Goal: Find specific page/section: Find specific page/section

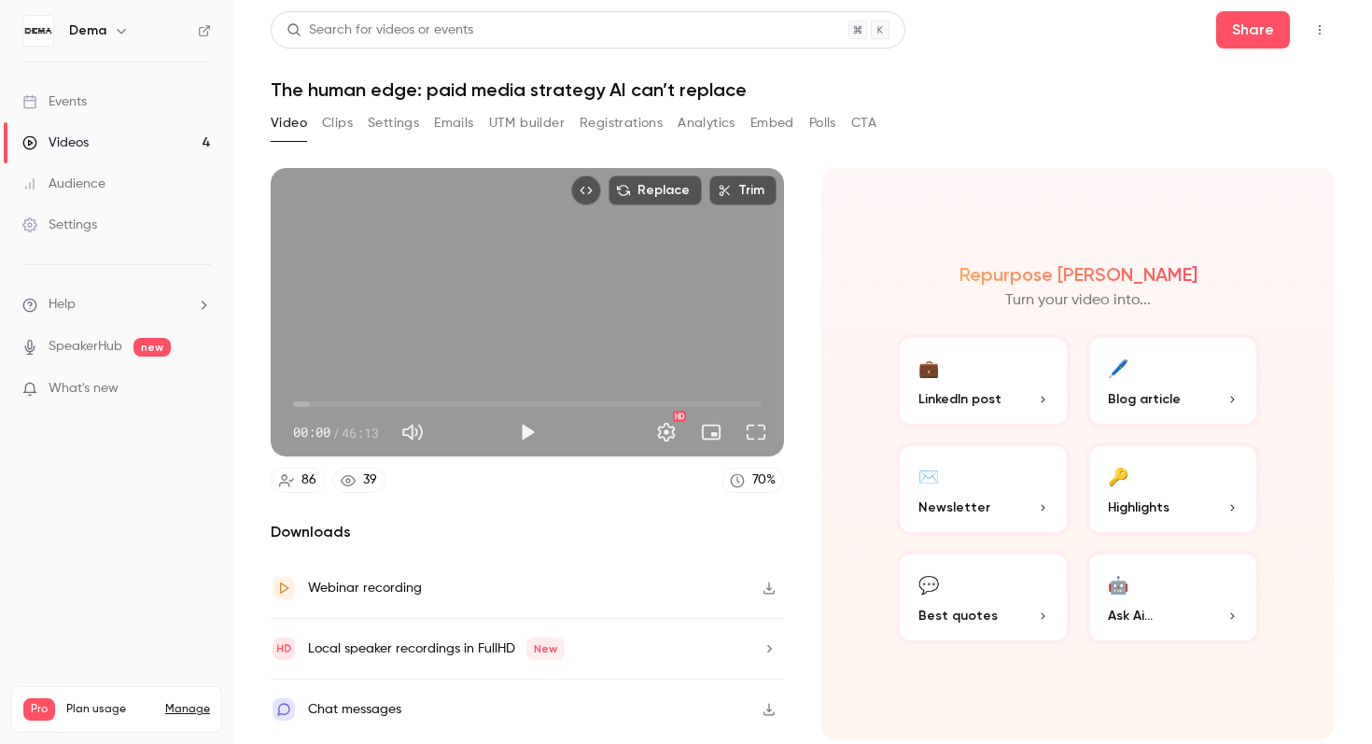
click at [725, 126] on button "Analytics" at bounding box center [707, 123] width 58 height 30
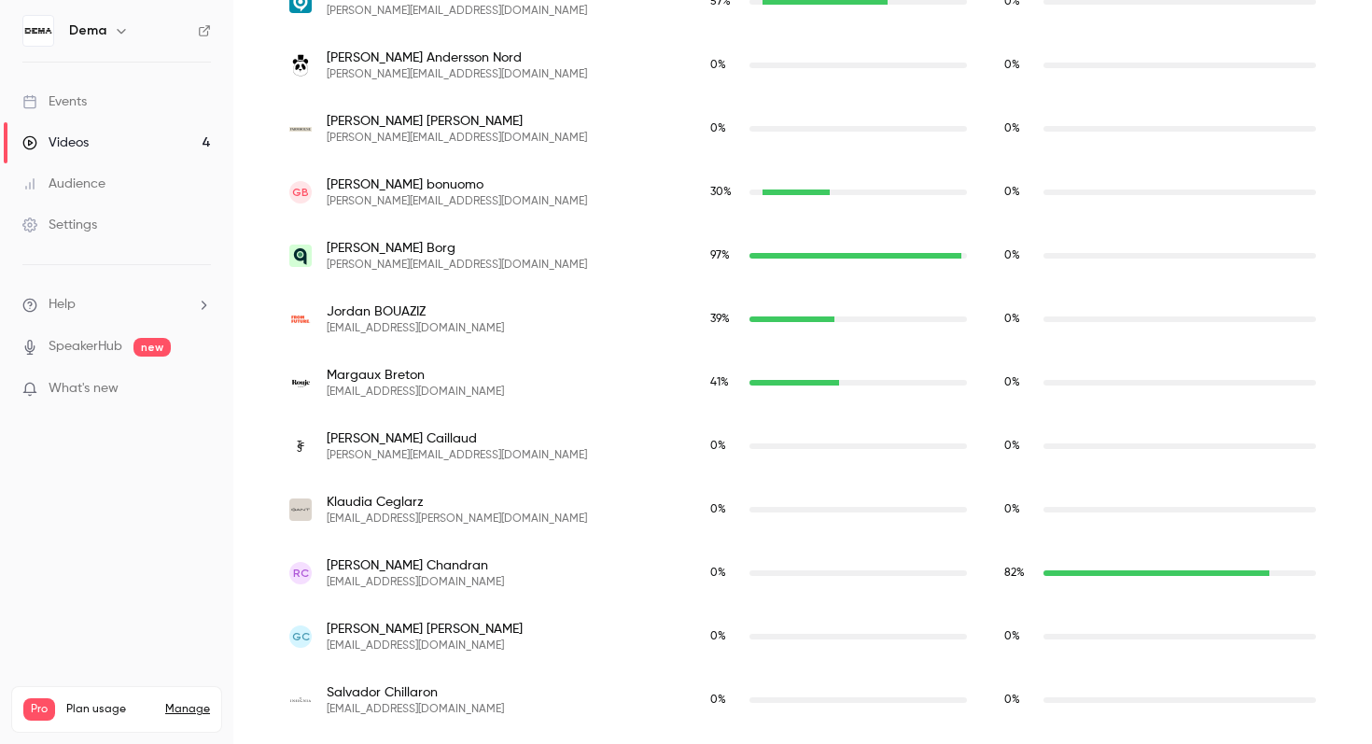
scroll to position [963, 0]
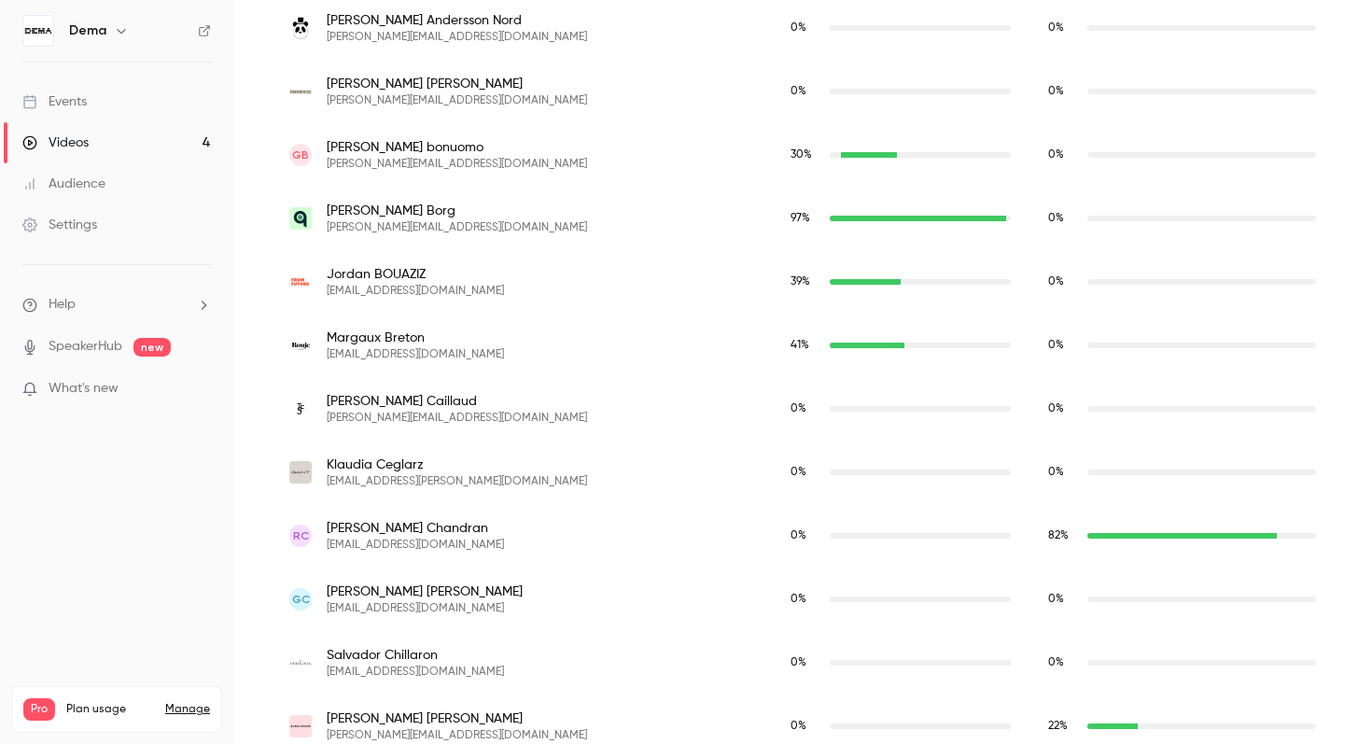
scroll to position [974, 0]
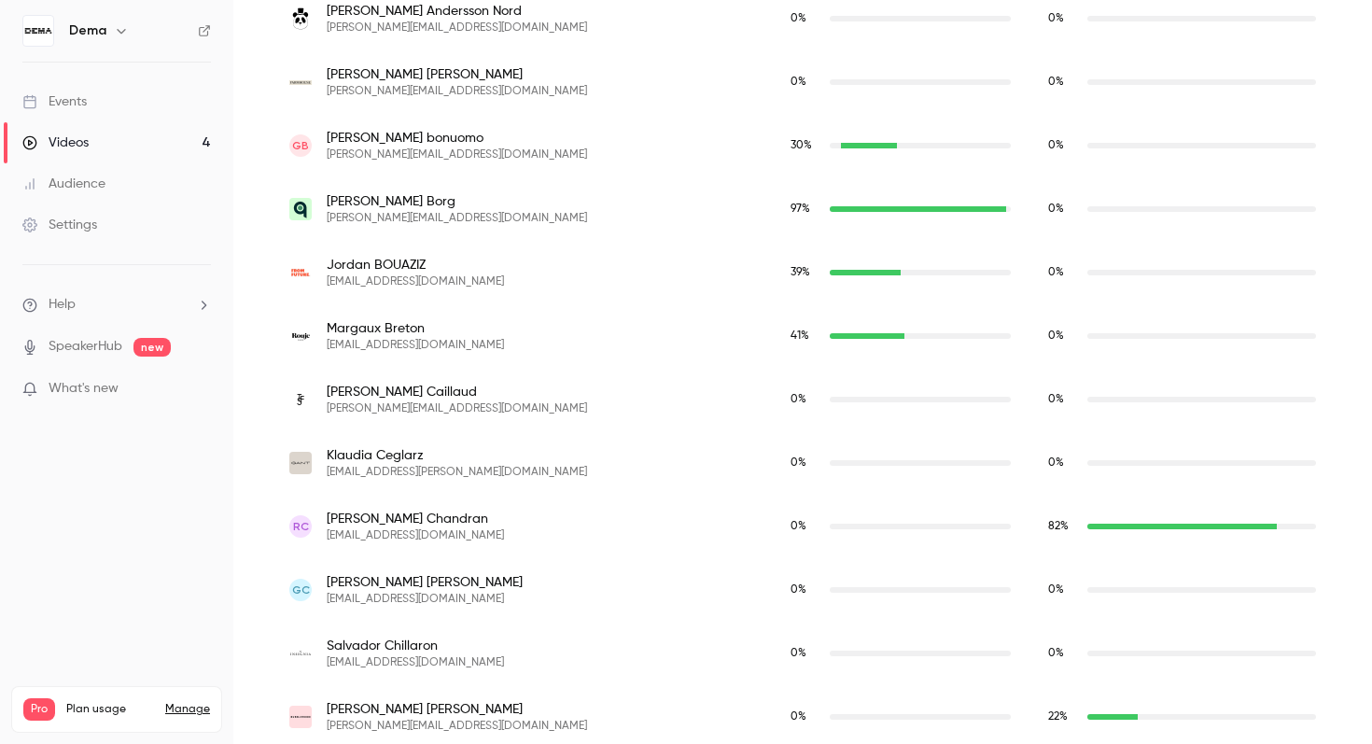
click at [1048, 467] on div "0 %" at bounding box center [1182, 463] width 268 height 17
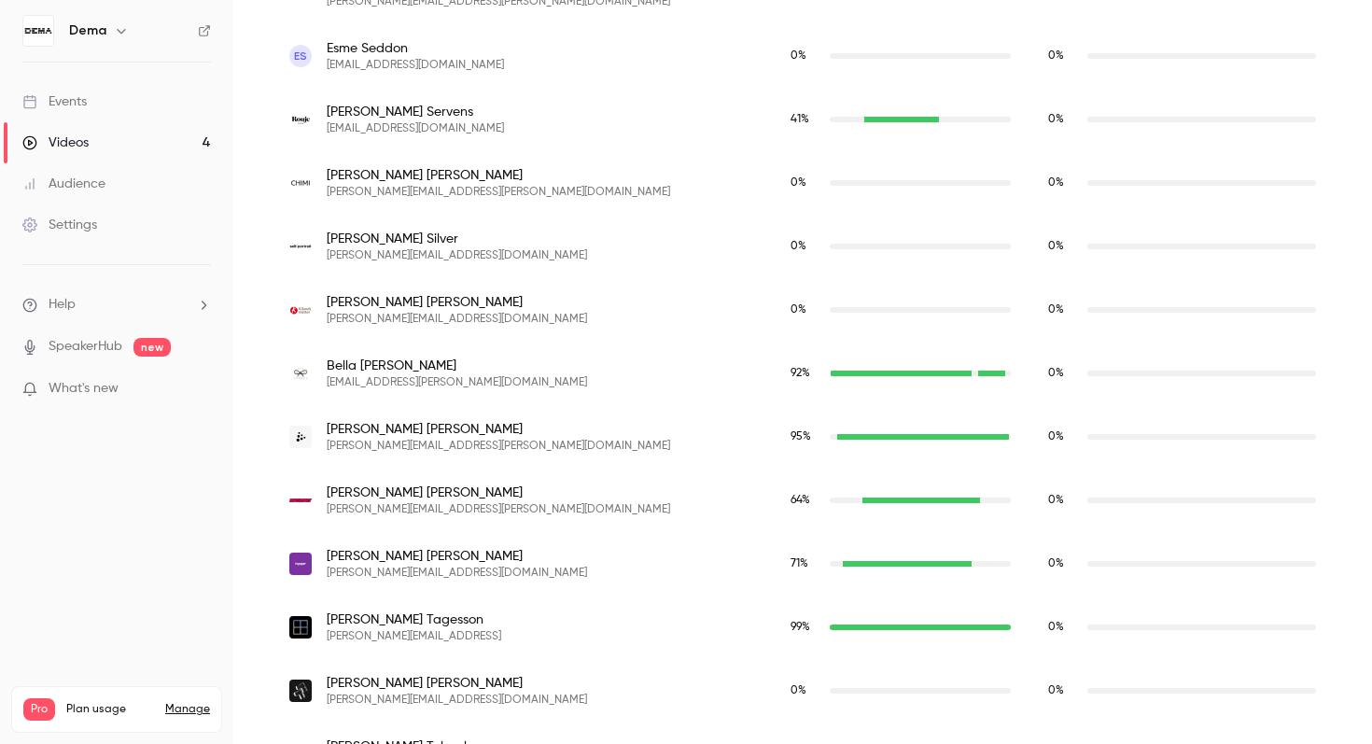
scroll to position [5564, 0]
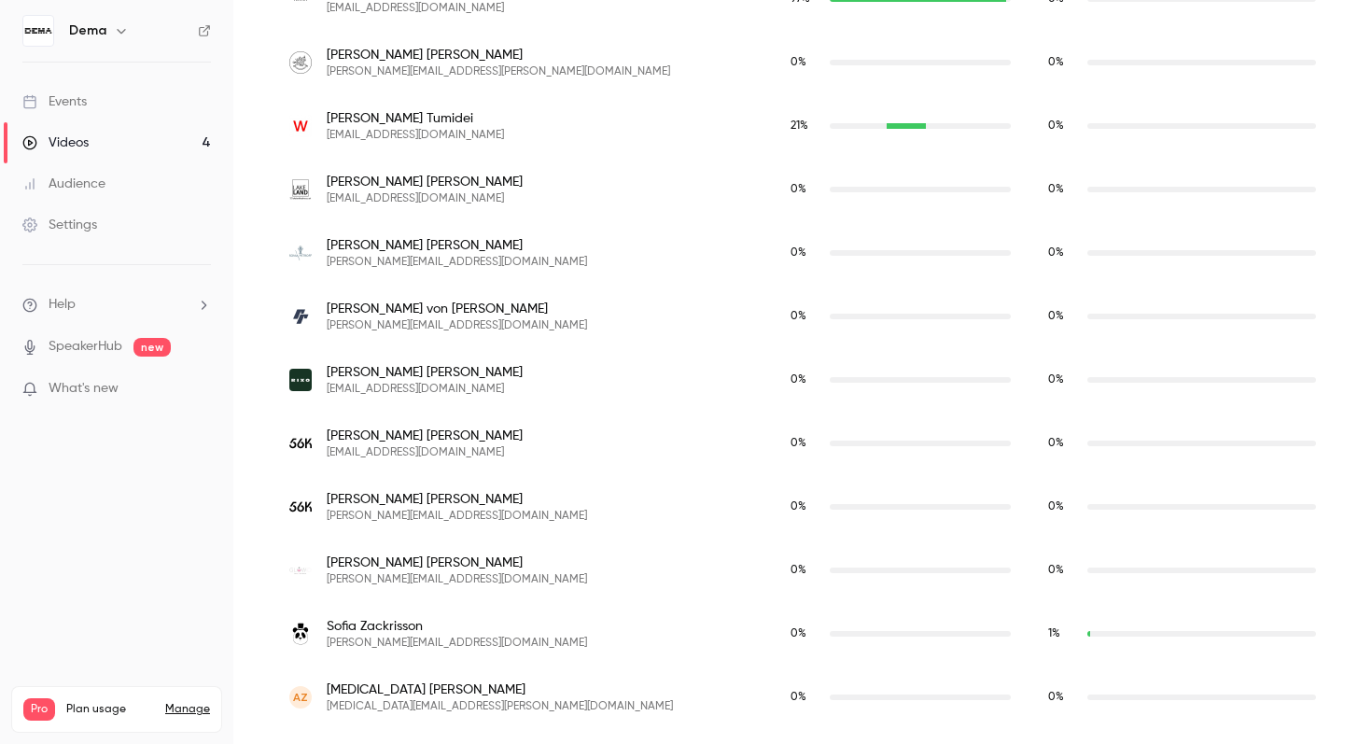
click at [1088, 570] on div "nicolina@glowid.se" at bounding box center [1202, 571] width 229 height 6
click at [1048, 567] on span "0 %" at bounding box center [1056, 570] width 16 height 11
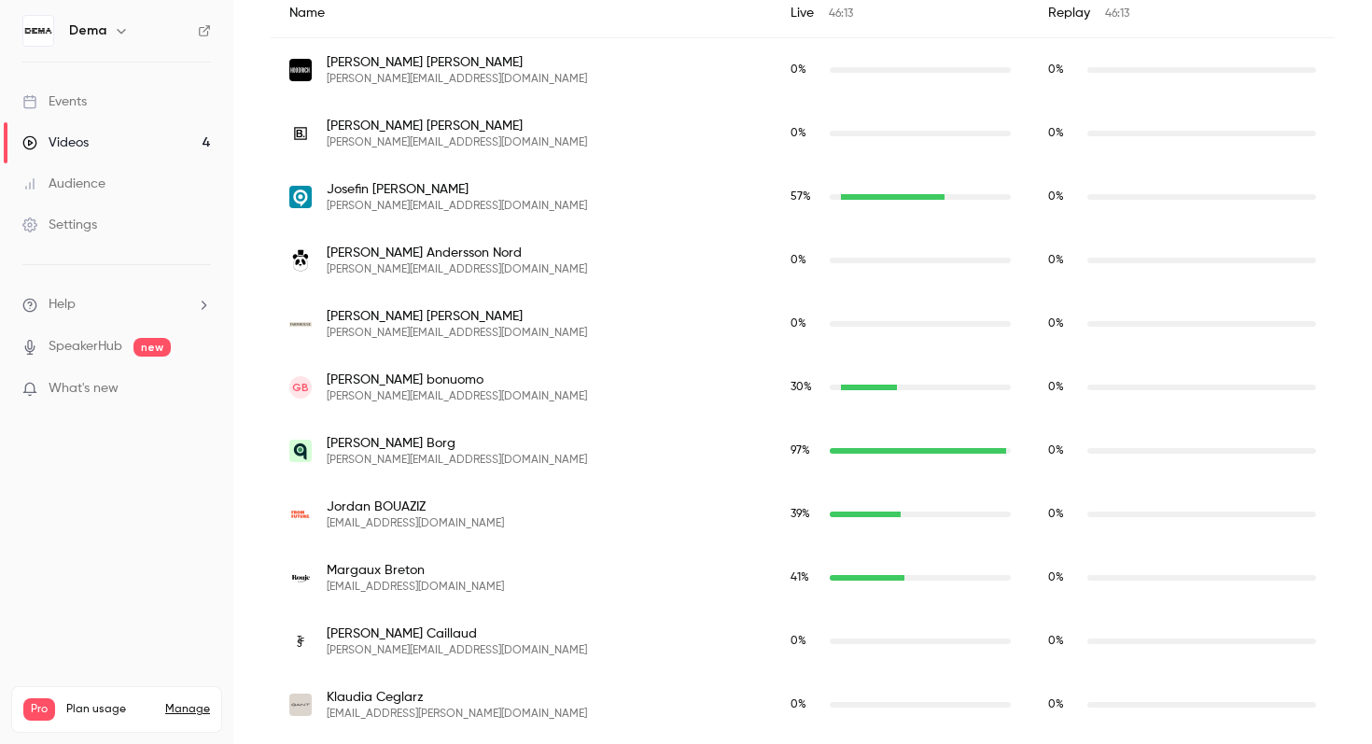
scroll to position [811, 0]
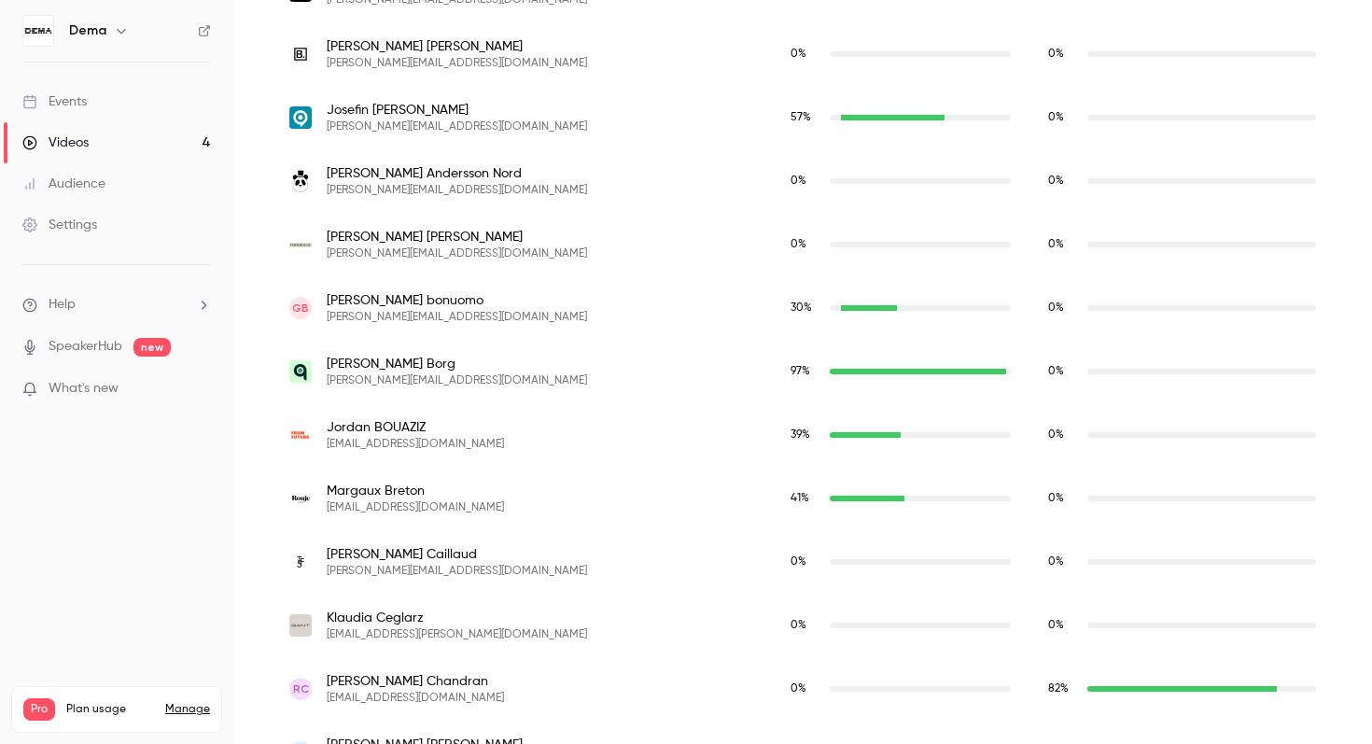
drag, startPoint x: 439, startPoint y: 303, endPoint x: 423, endPoint y: 305, distance: 16.0
click at [423, 305] on span "[PERSON_NAME]" at bounding box center [457, 300] width 260 height 19
drag, startPoint x: 329, startPoint y: 300, endPoint x: 485, endPoint y: 302, distance: 155.9
click at [485, 302] on span "[PERSON_NAME]" at bounding box center [457, 300] width 260 height 19
copy span "[PERSON_NAME]"
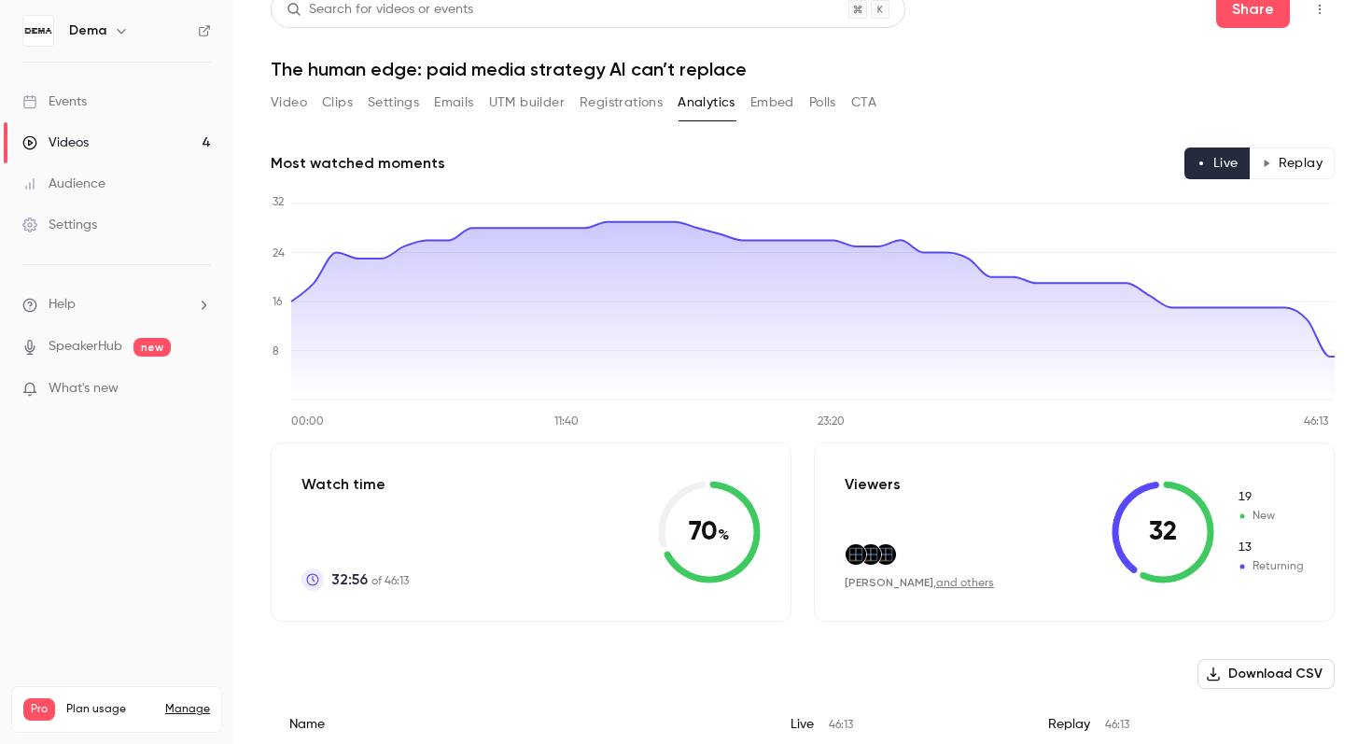
scroll to position [0, 0]
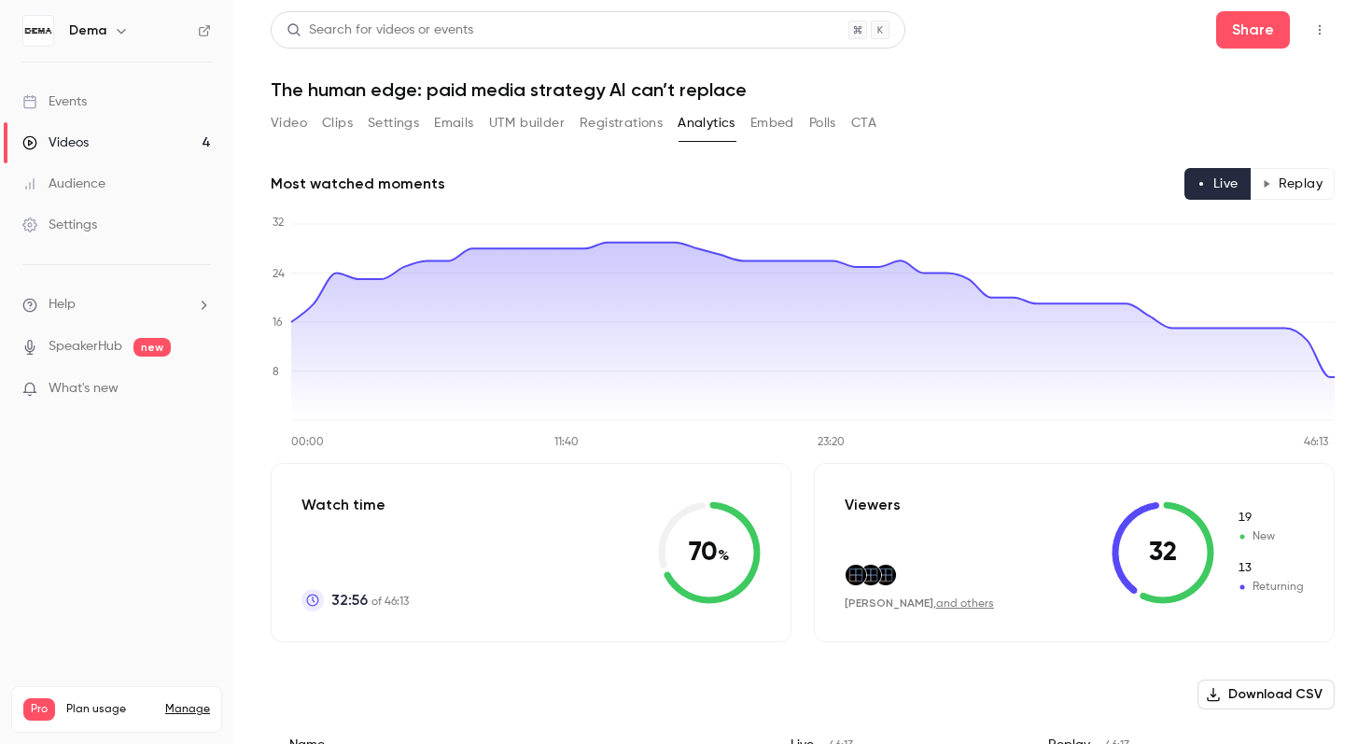
click at [1286, 188] on button "Replay" at bounding box center [1292, 184] width 85 height 32
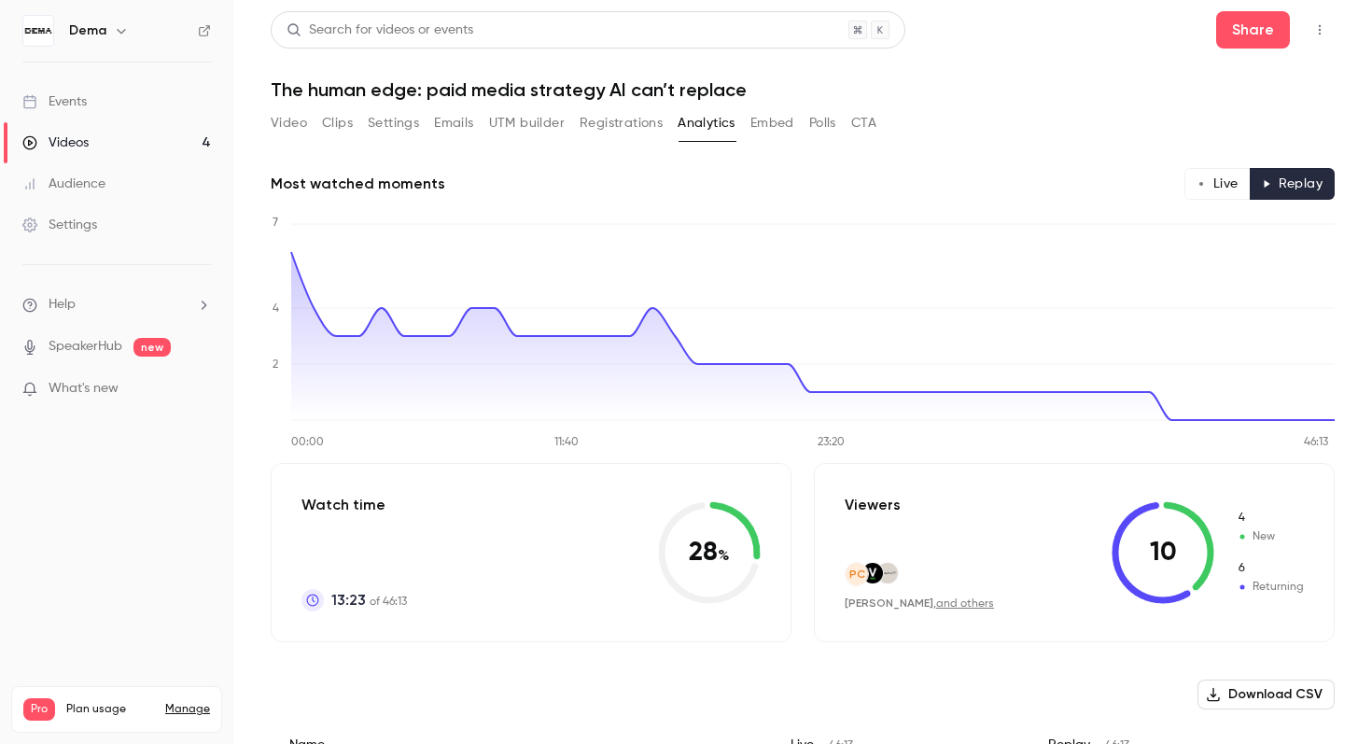
click at [1230, 188] on button "Live" at bounding box center [1218, 184] width 66 height 32
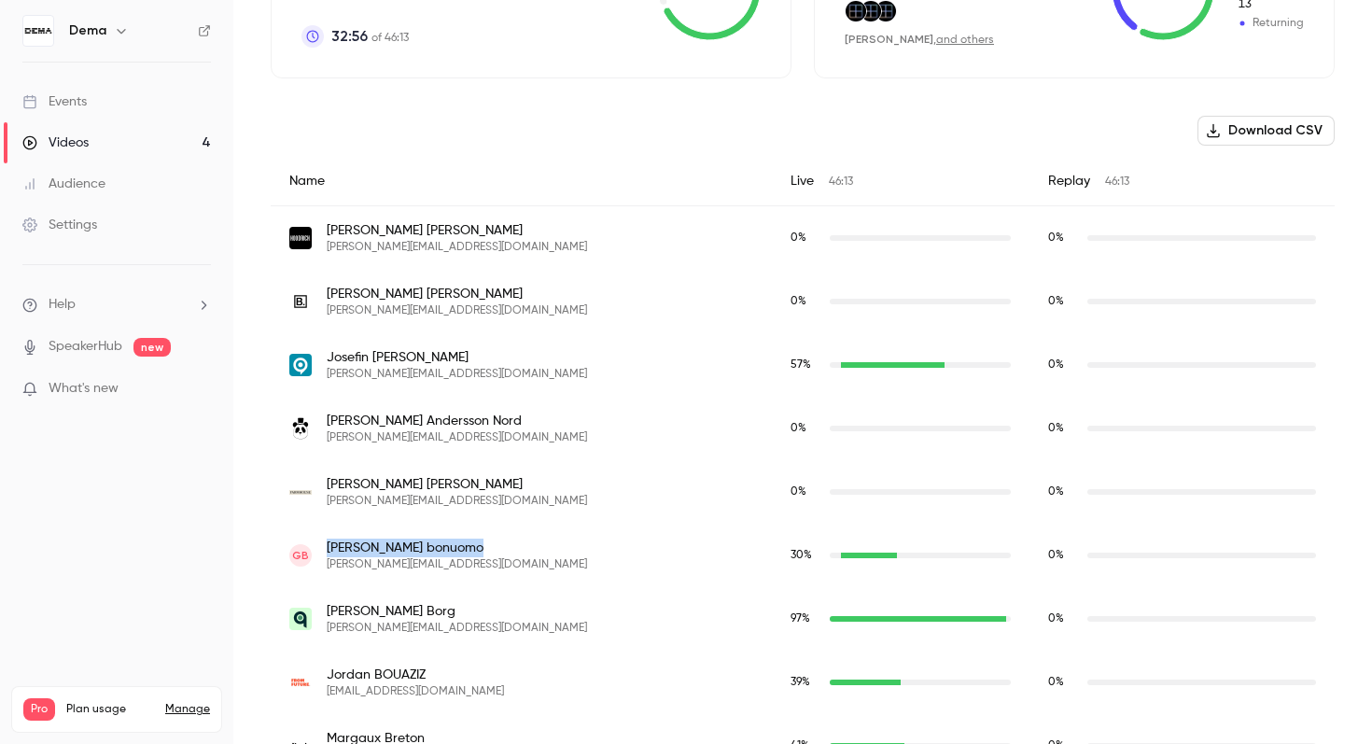
scroll to position [565, 0]
drag, startPoint x: 408, startPoint y: 608, endPoint x: 322, endPoint y: 608, distance: 85.9
click at [321, 608] on div "[PERSON_NAME] [PERSON_NAME][EMAIL_ADDRESS][DOMAIN_NAME]" at bounding box center [521, 618] width 464 height 34
copy span "[PERSON_NAME]"
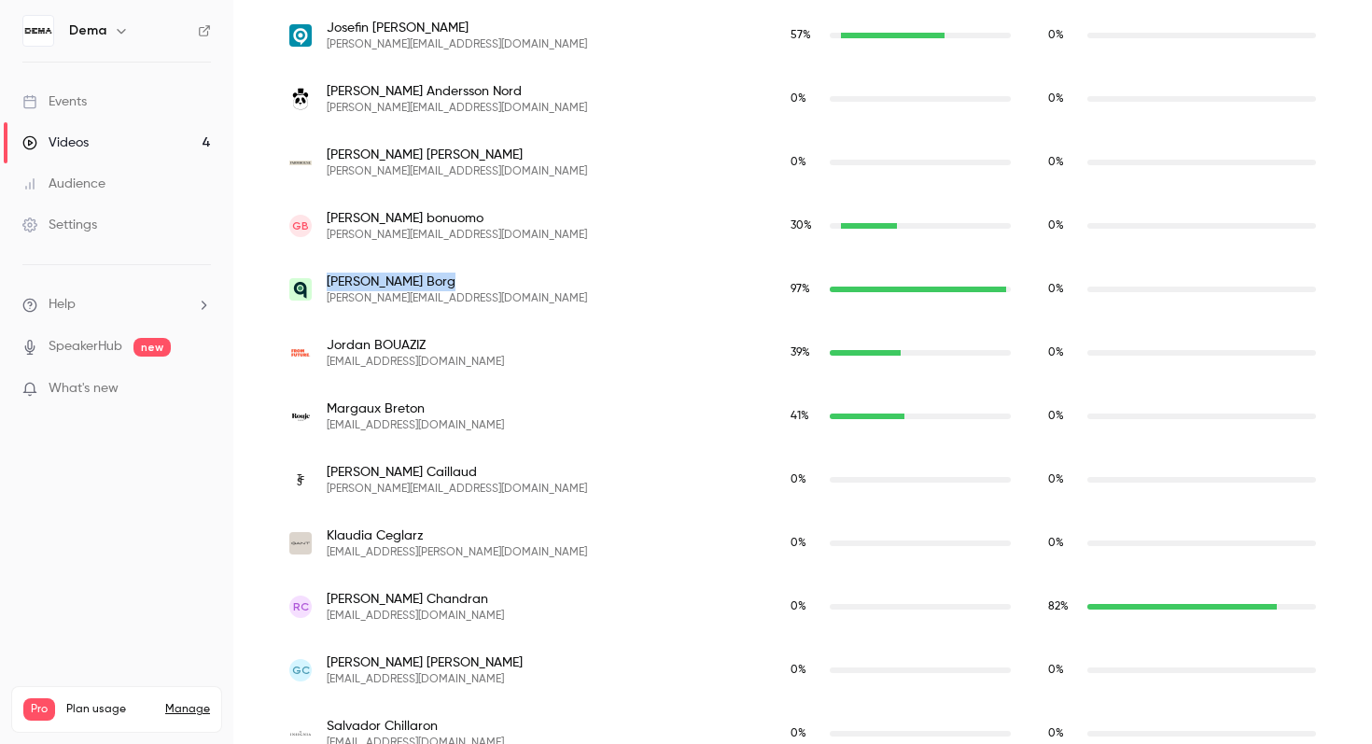
scroll to position [913, 0]
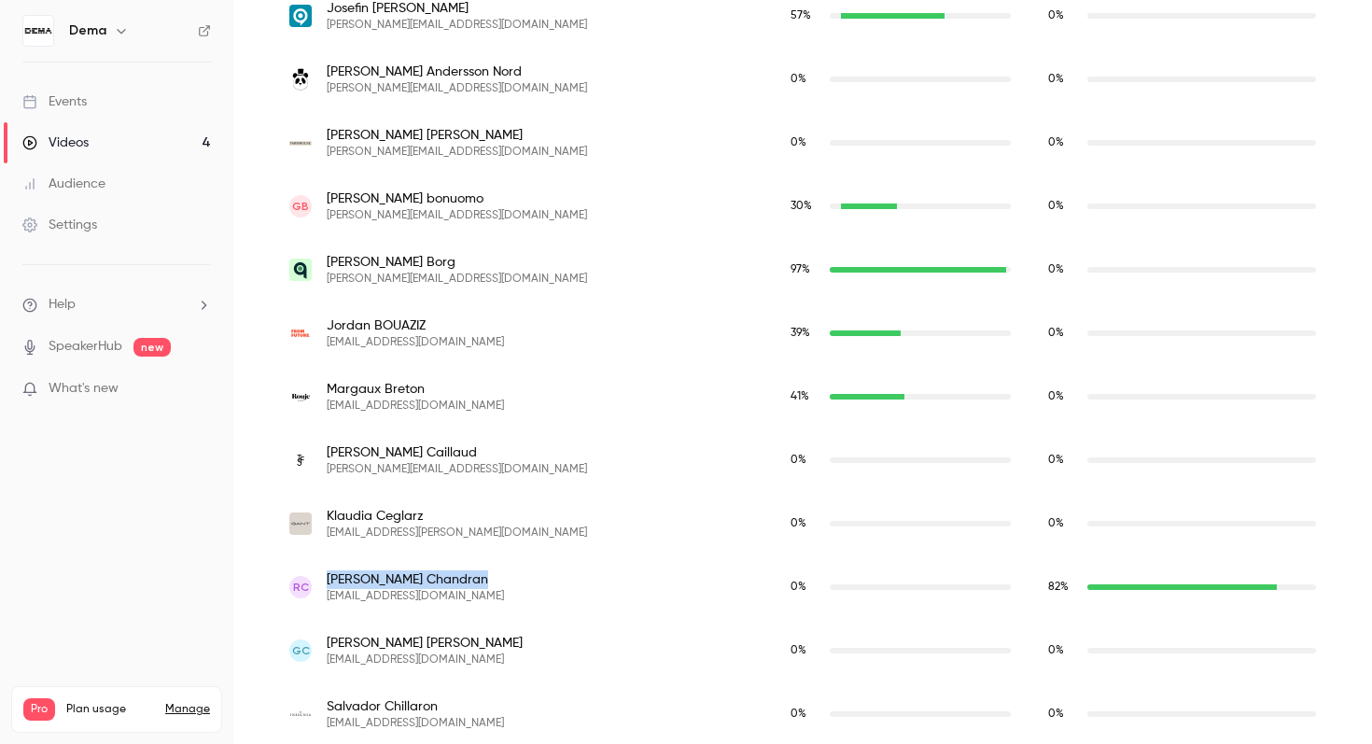
drag, startPoint x: 431, startPoint y: 579, endPoint x: 325, endPoint y: 582, distance: 106.5
click at [325, 582] on div "RC [PERSON_NAME] [PERSON_NAME][EMAIL_ADDRESS][DOMAIN_NAME]" at bounding box center [521, 587] width 464 height 34
copy span "[PERSON_NAME]"
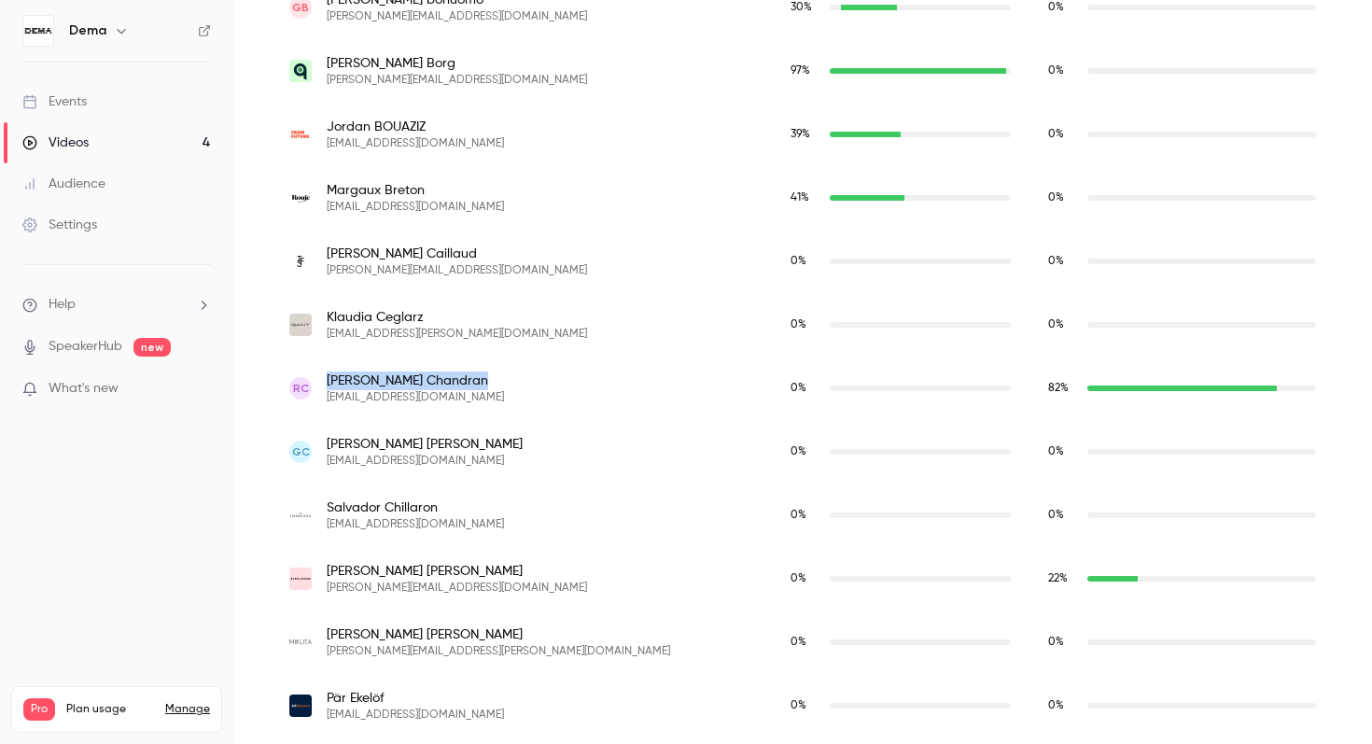
scroll to position [1134, 0]
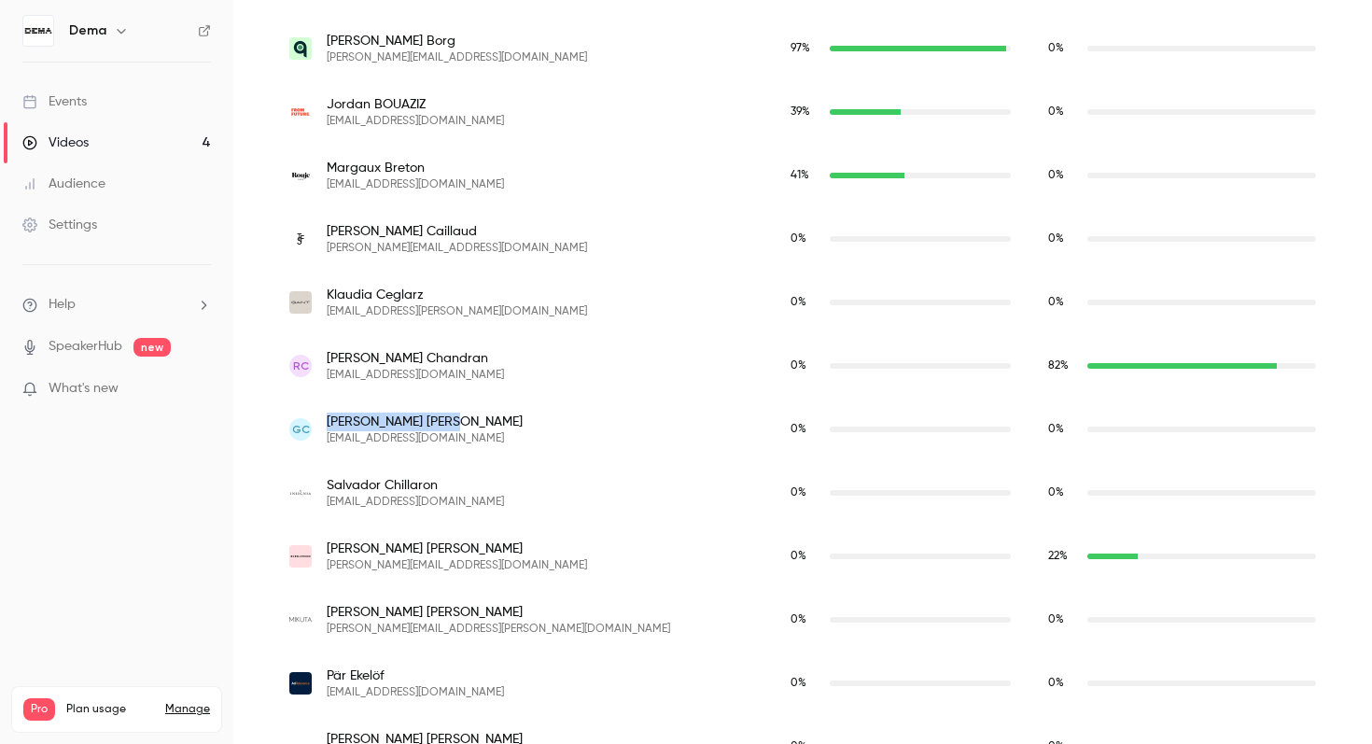
drag, startPoint x: 425, startPoint y: 424, endPoint x: 329, endPoint y: 424, distance: 96.2
click at [329, 424] on span "[PERSON_NAME]" at bounding box center [425, 422] width 196 height 19
copy span "[PERSON_NAME]"
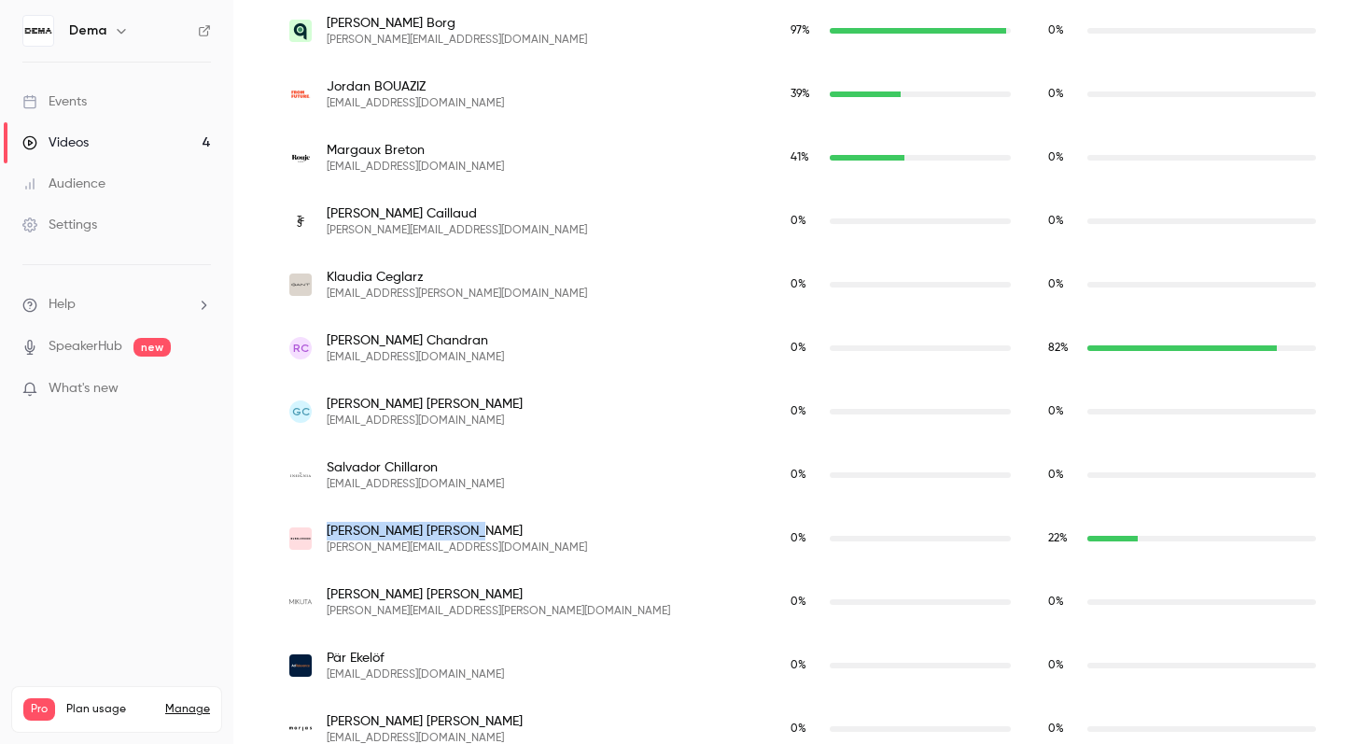
drag, startPoint x: 406, startPoint y: 534, endPoint x: 327, endPoint y: 535, distance: 79.4
click at [327, 535] on span "[PERSON_NAME]" at bounding box center [457, 531] width 260 height 19
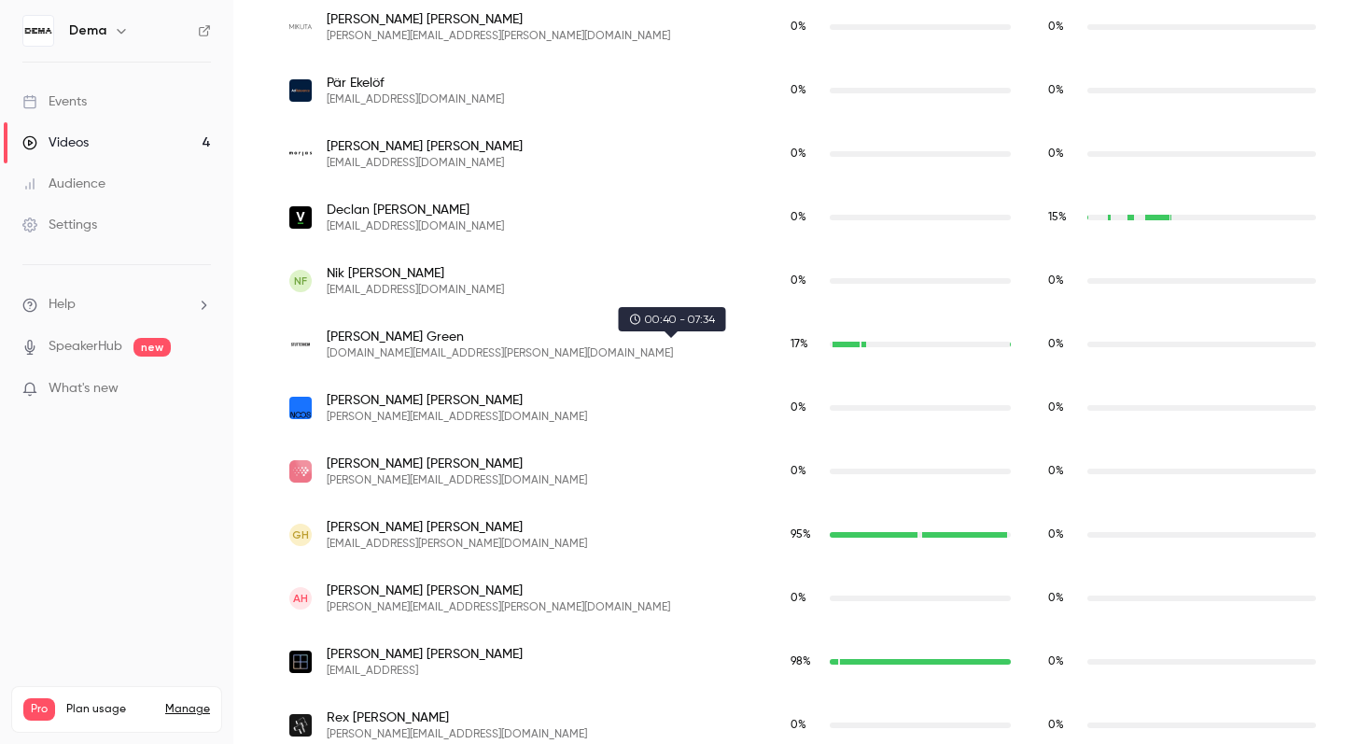
scroll to position [1728, 0]
click at [394, 527] on span "[PERSON_NAME]" at bounding box center [457, 526] width 260 height 19
drag, startPoint x: 410, startPoint y: 525, endPoint x: 302, endPoint y: 525, distance: 108.3
click at [302, 525] on div "GH [PERSON_NAME] [EMAIL_ADDRESS][PERSON_NAME][DOMAIN_NAME]" at bounding box center [521, 534] width 464 height 34
copy div "GH [PERSON_NAME]"
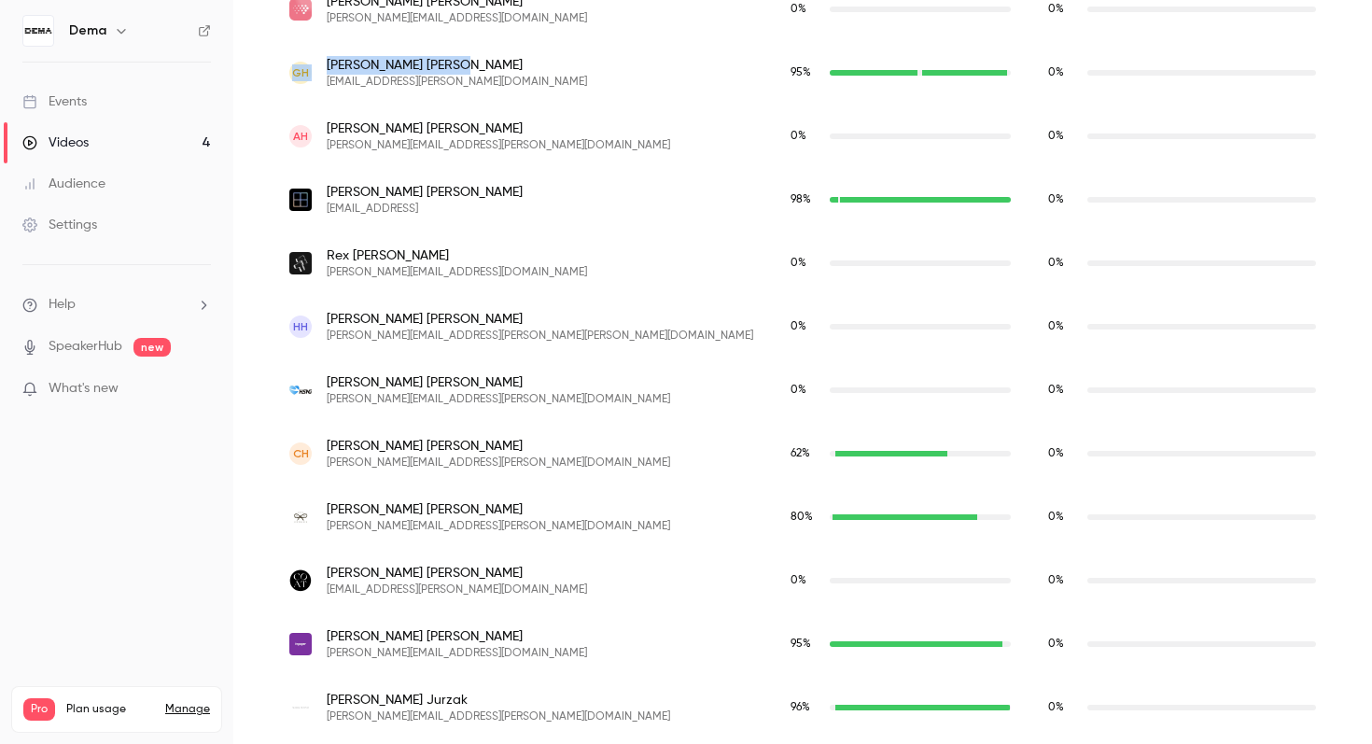
scroll to position [2187, 0]
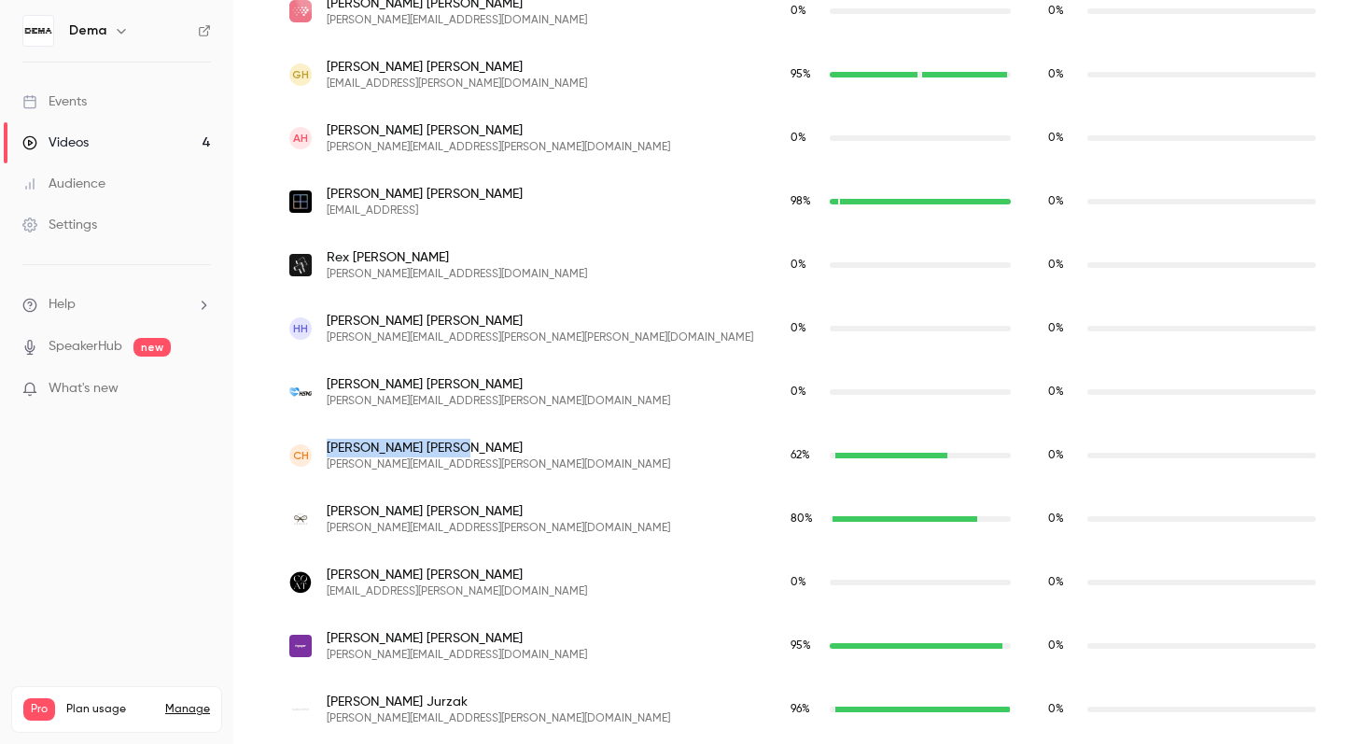
drag, startPoint x: 409, startPoint y: 447, endPoint x: 328, endPoint y: 446, distance: 81.2
click at [328, 446] on span "[PERSON_NAME]" at bounding box center [499, 448] width 344 height 19
copy span "[PERSON_NAME]"
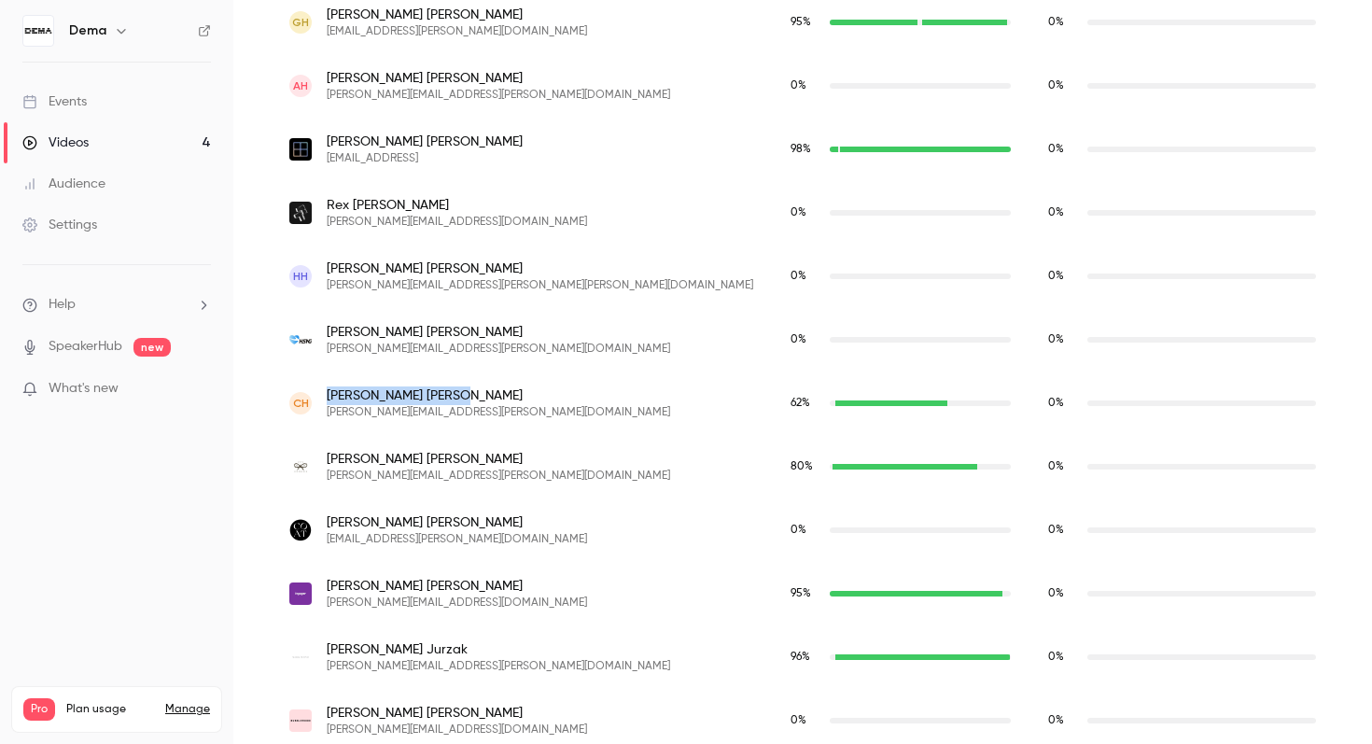
scroll to position [2362, 0]
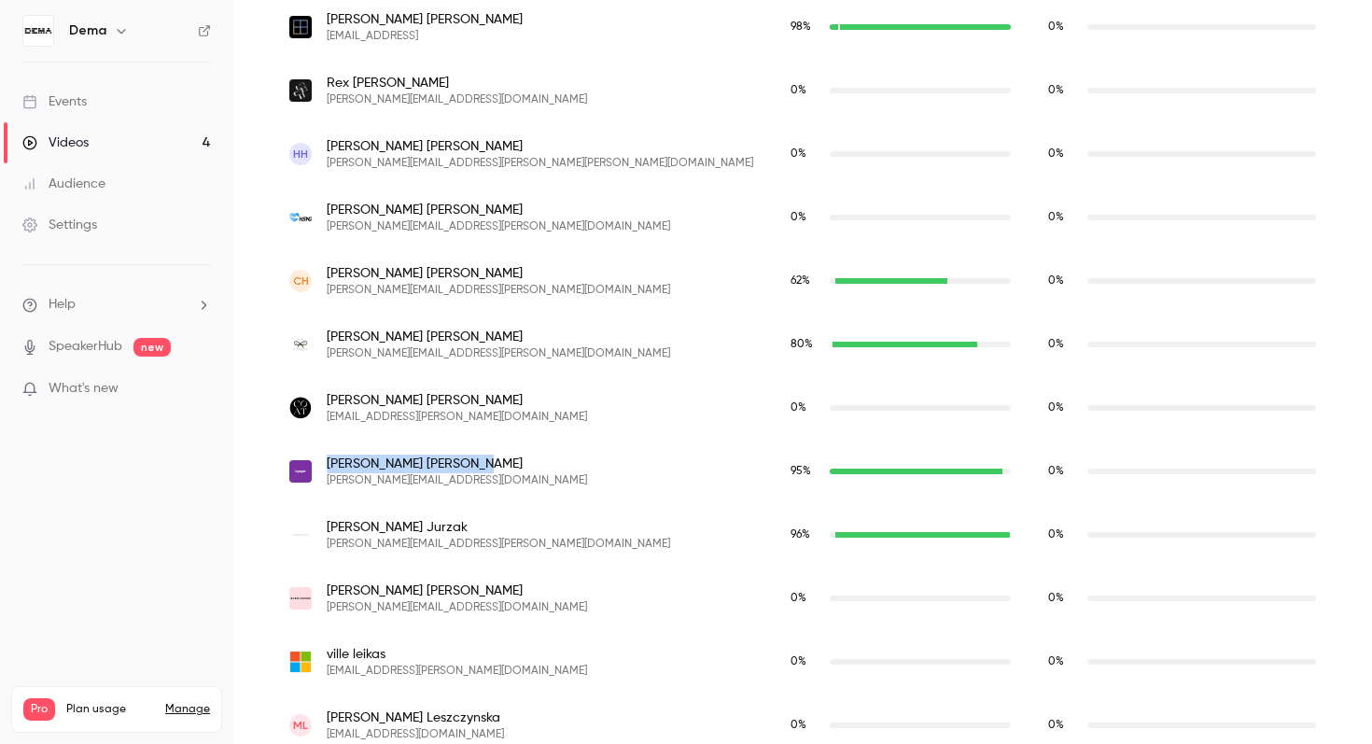
drag, startPoint x: 436, startPoint y: 463, endPoint x: 330, endPoint y: 464, distance: 105.5
click at [330, 463] on span "[PERSON_NAME]" at bounding box center [457, 464] width 260 height 19
click at [362, 470] on span "[PERSON_NAME]" at bounding box center [457, 464] width 260 height 19
drag, startPoint x: 441, startPoint y: 465, endPoint x: 328, endPoint y: 464, distance: 113.0
click at [328, 464] on span "[PERSON_NAME]" at bounding box center [457, 464] width 260 height 19
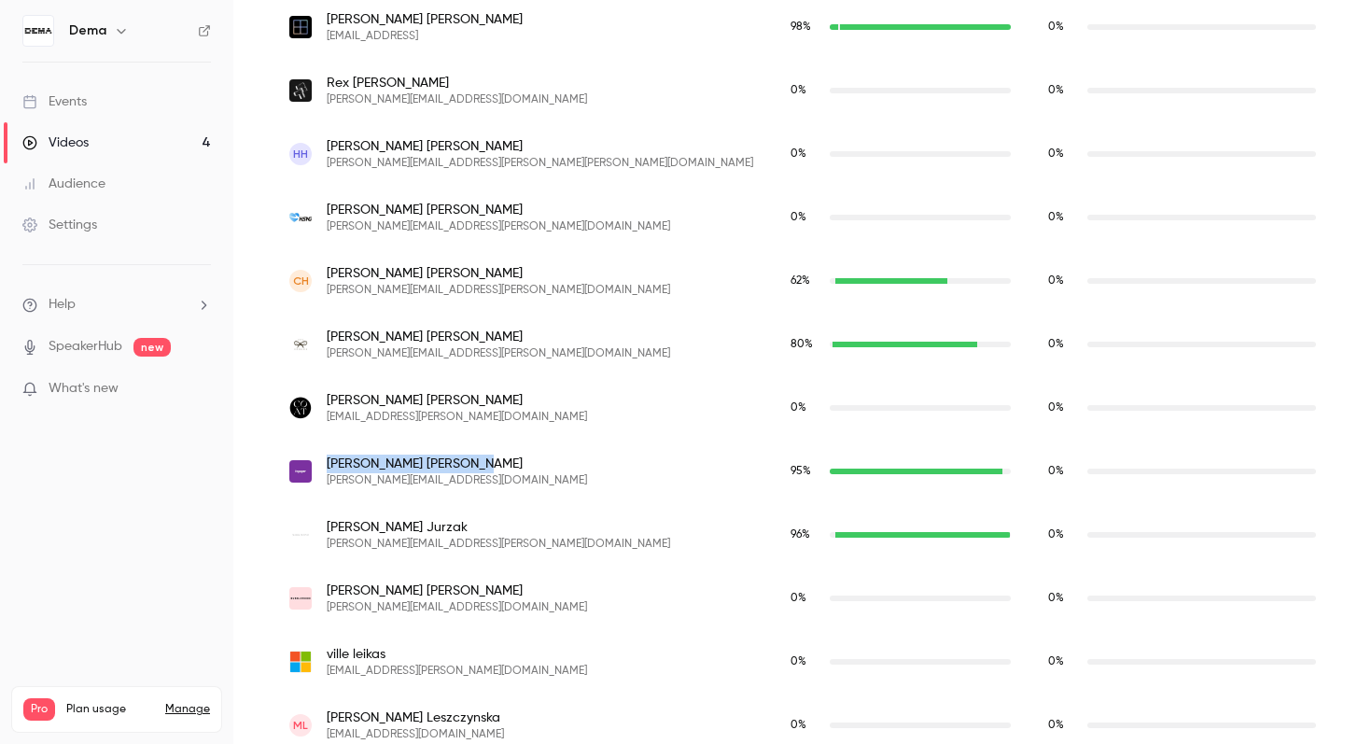
copy span "[PERSON_NAME]"
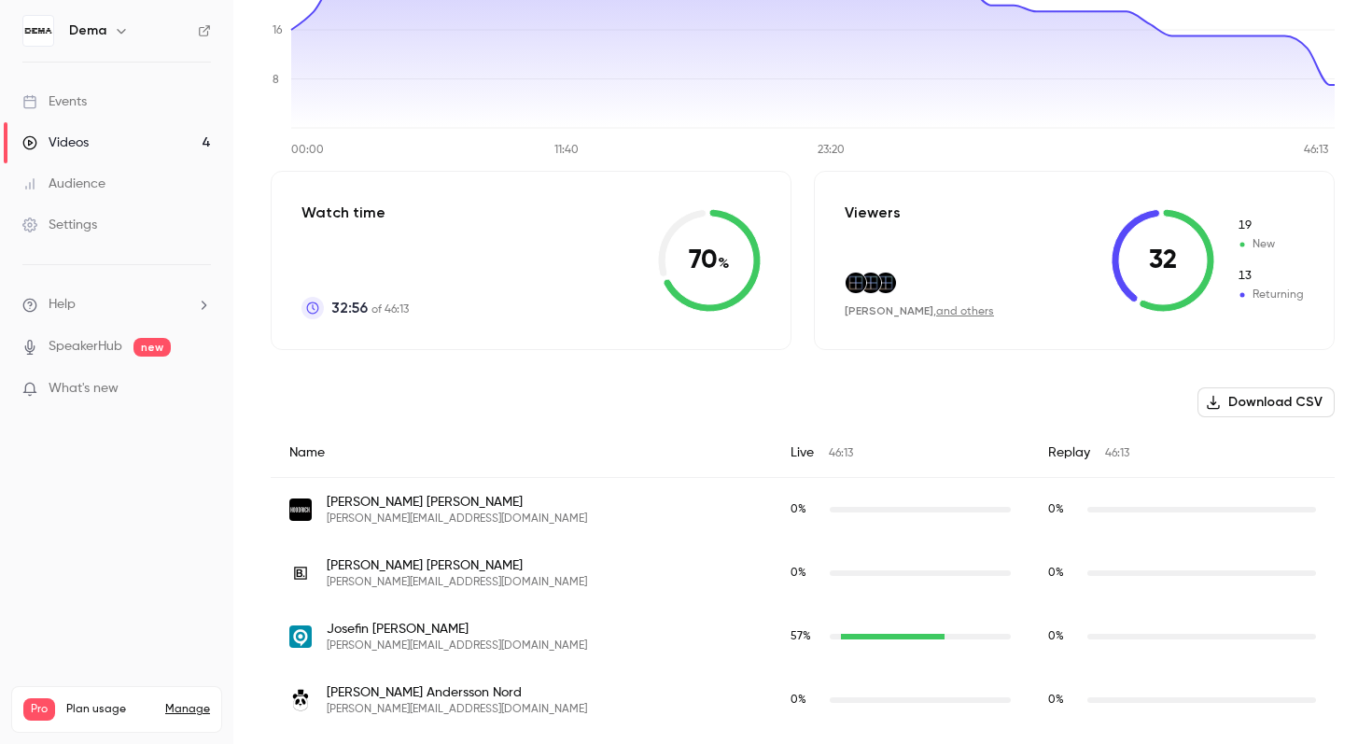
scroll to position [0, 0]
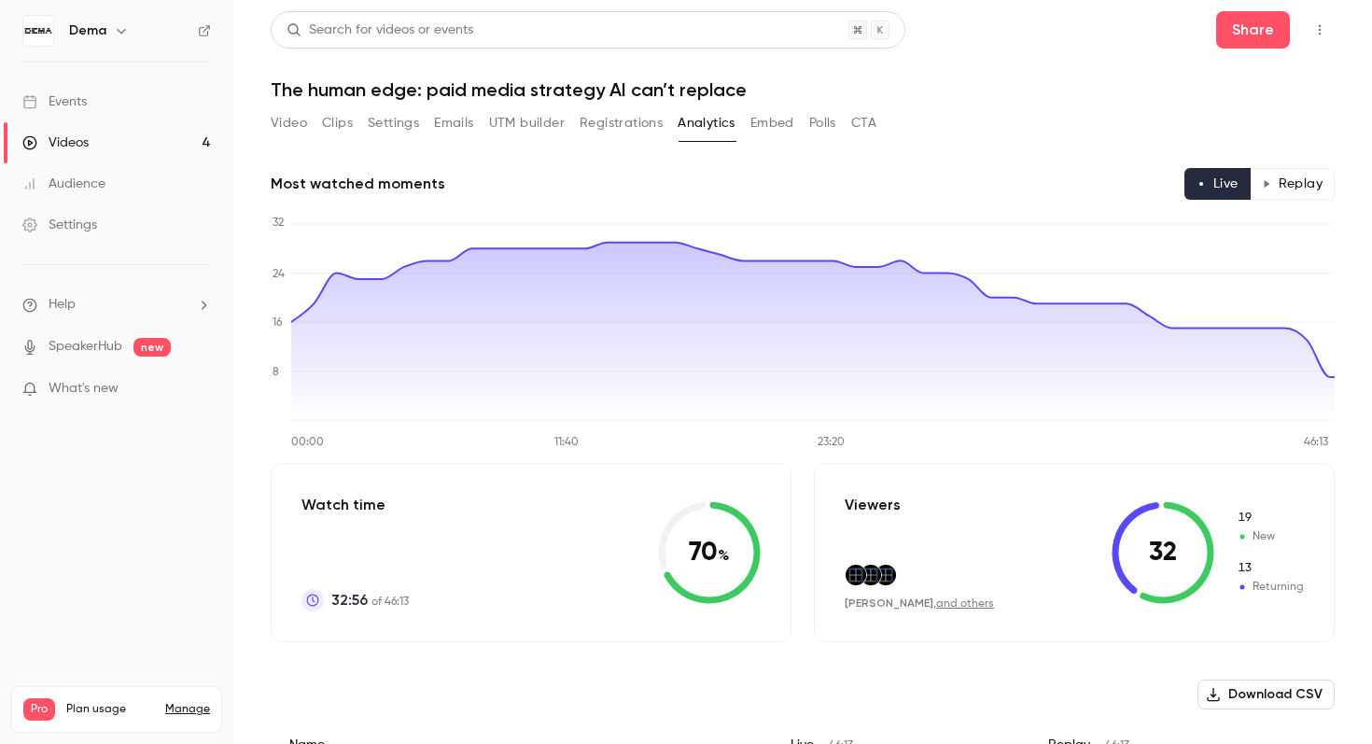
click at [1286, 185] on button "Replay" at bounding box center [1292, 184] width 85 height 32
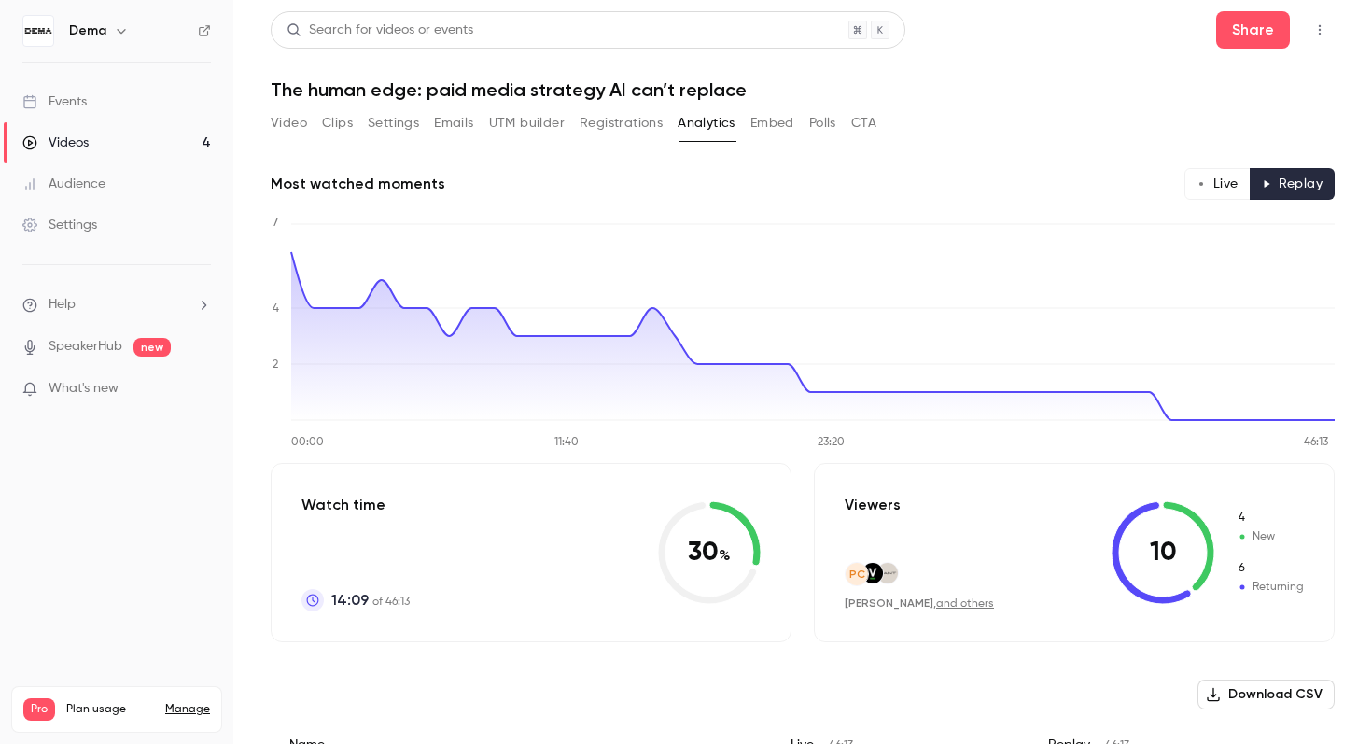
click at [1206, 183] on button "Live" at bounding box center [1218, 184] width 66 height 32
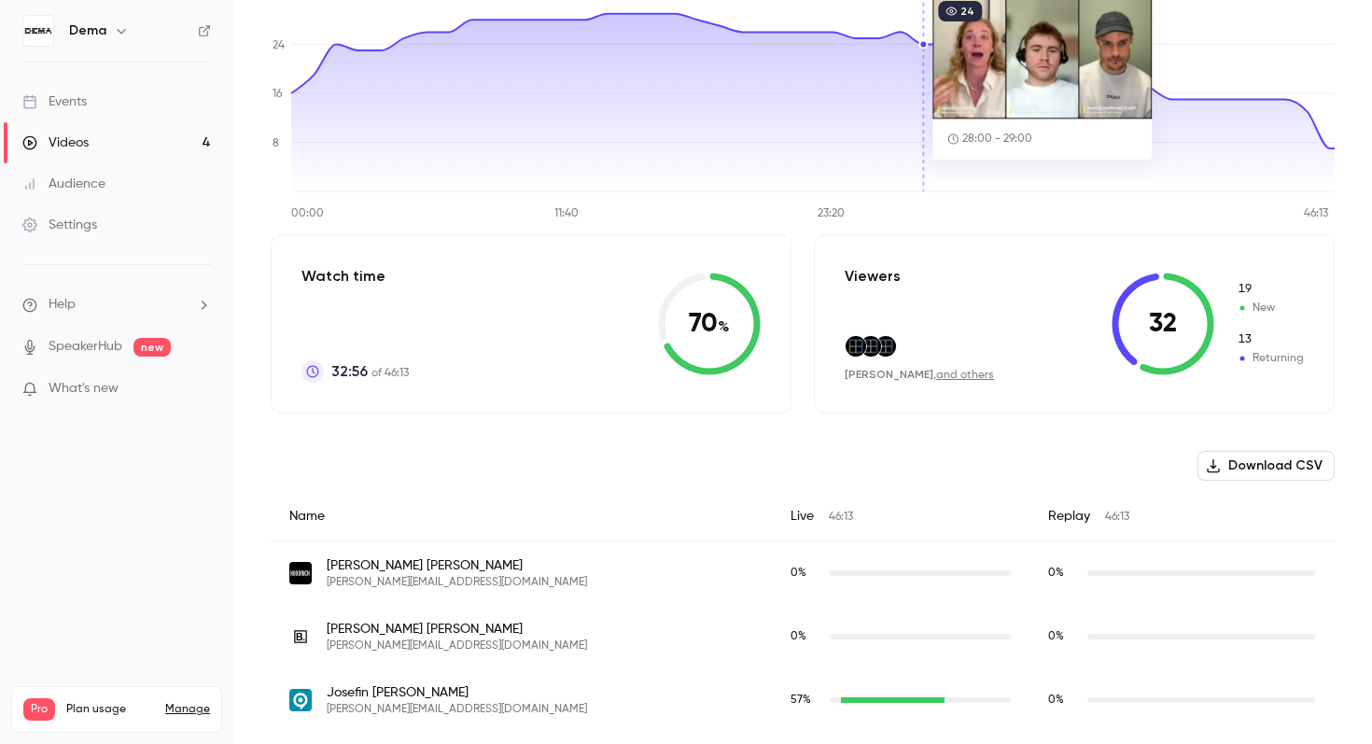
scroll to position [236, 0]
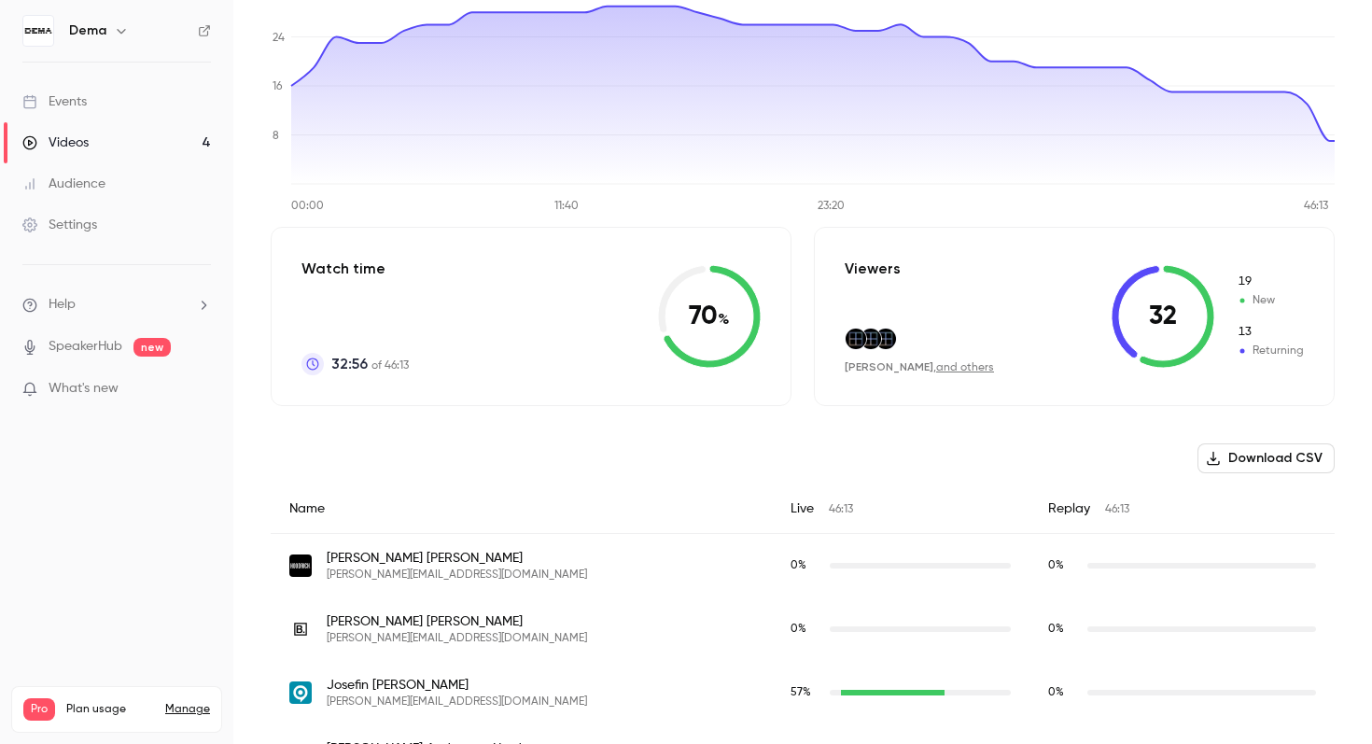
click at [961, 372] on link "and others" at bounding box center [965, 367] width 58 height 11
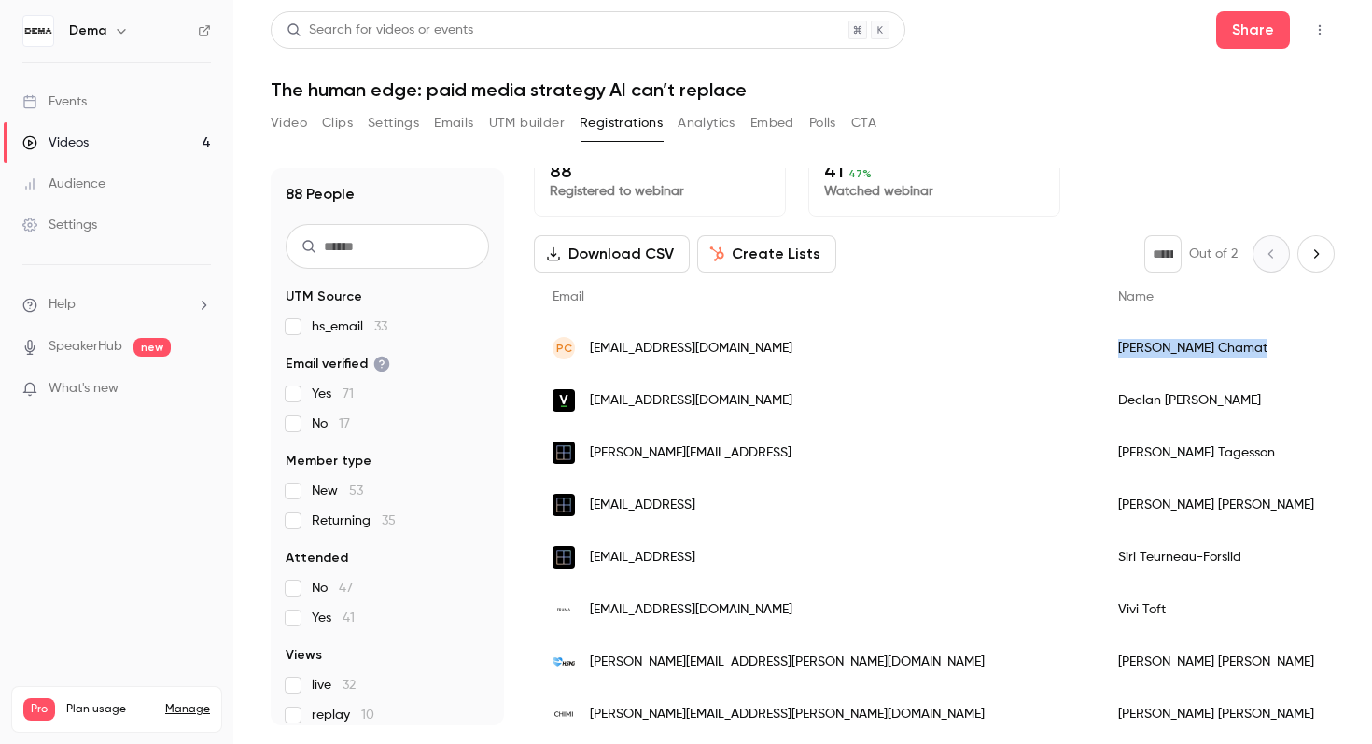
drag, startPoint x: 950, startPoint y: 349, endPoint x: 864, endPoint y: 354, distance: 87.0
click at [1100, 354] on div "[PERSON_NAME]" at bounding box center [1218, 348] width 236 height 52
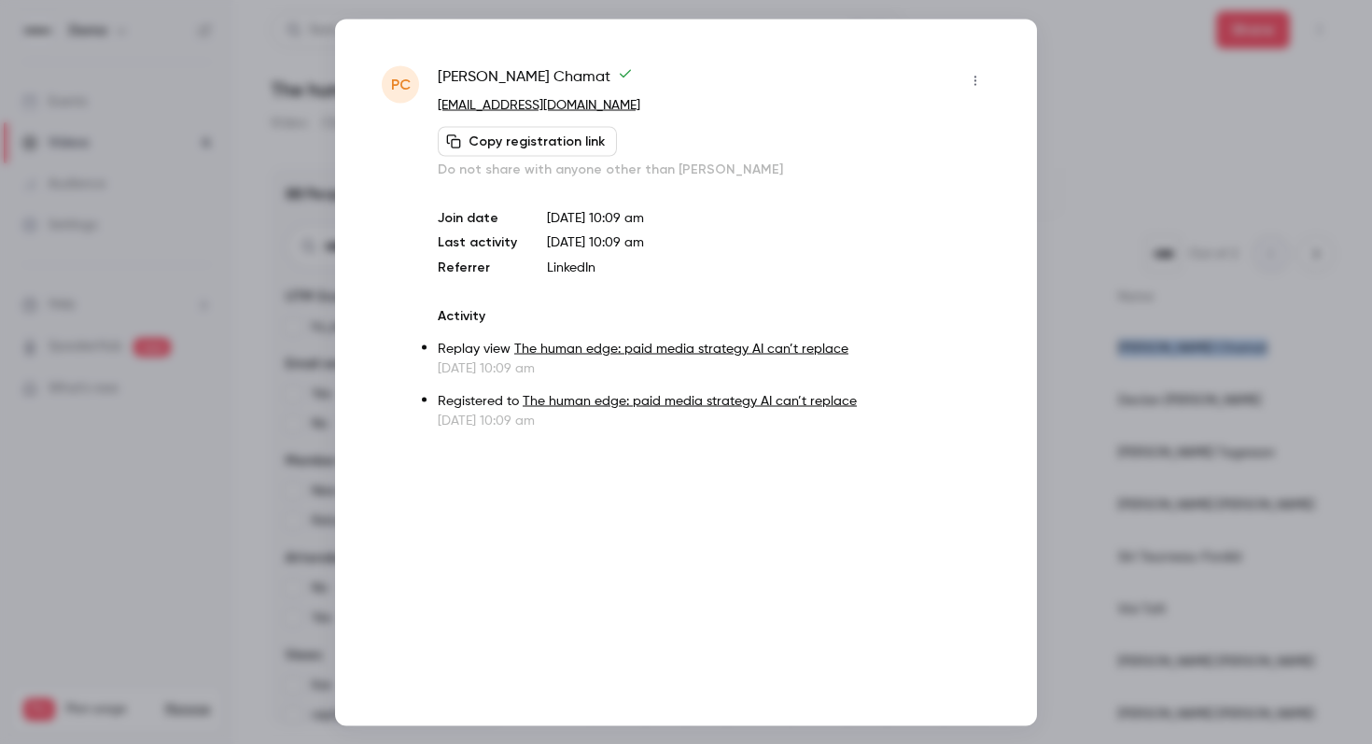
copy div "[PERSON_NAME]"
click at [497, 78] on span "[PERSON_NAME]" at bounding box center [535, 80] width 195 height 30
copy div "[PERSON_NAME]"
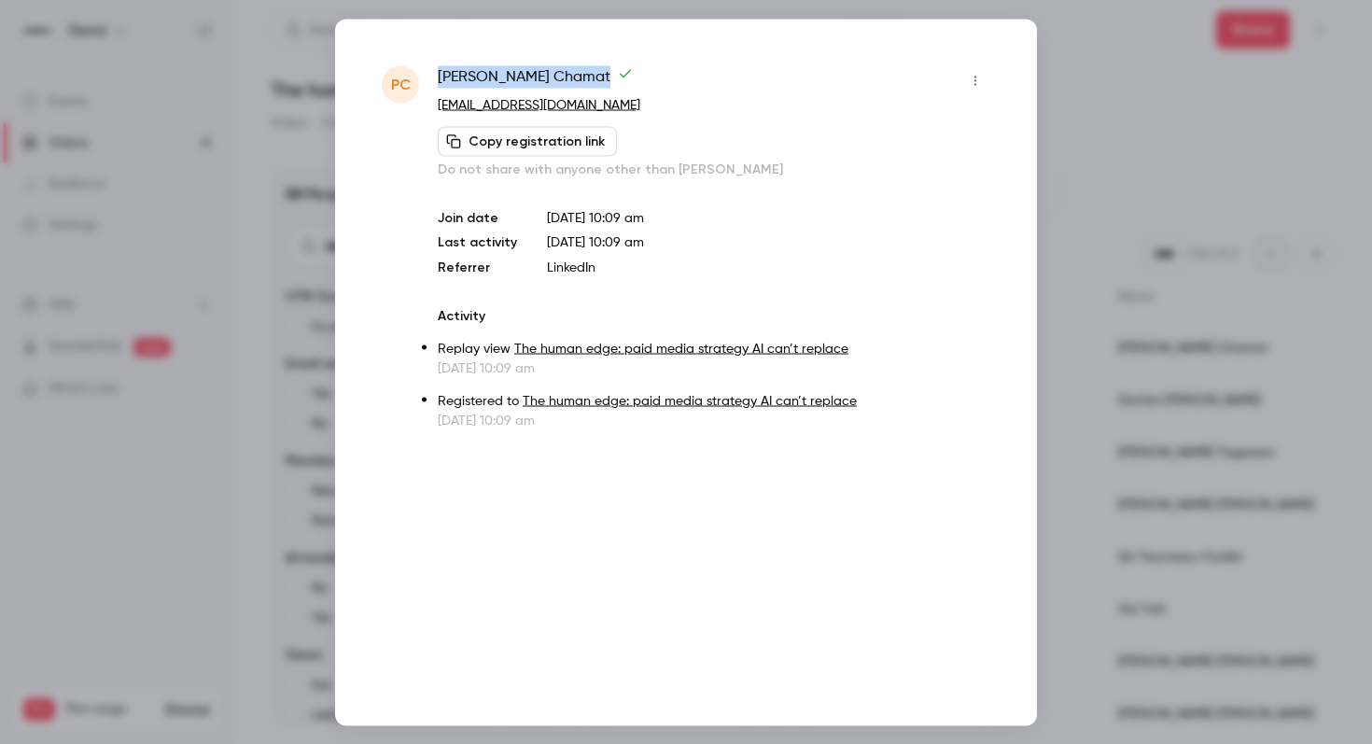
click at [271, 230] on div at bounding box center [686, 372] width 1372 height 744
click at [271, 230] on div "88 People UTM Source hs_email 33 Email verified Yes 71 No 17 Member type New 53…" at bounding box center [387, 446] width 233 height 557
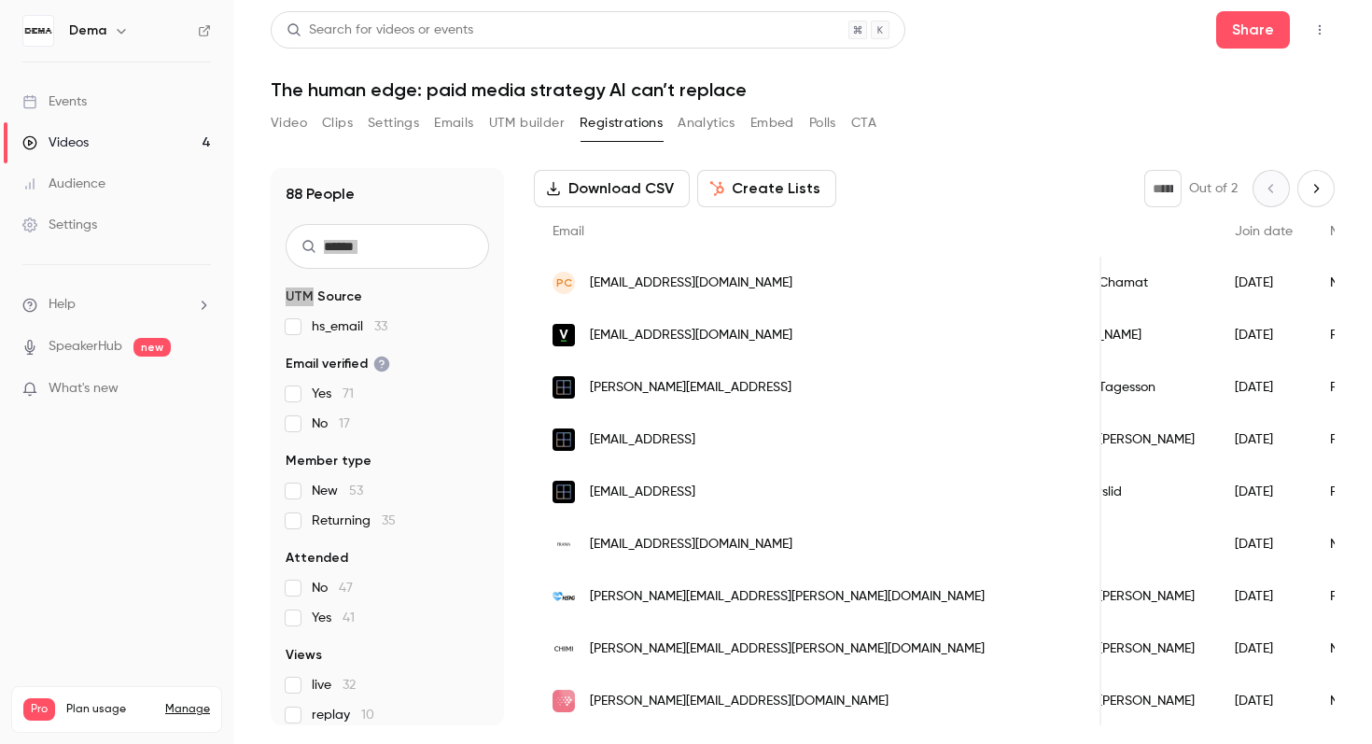
scroll to position [85, 0]
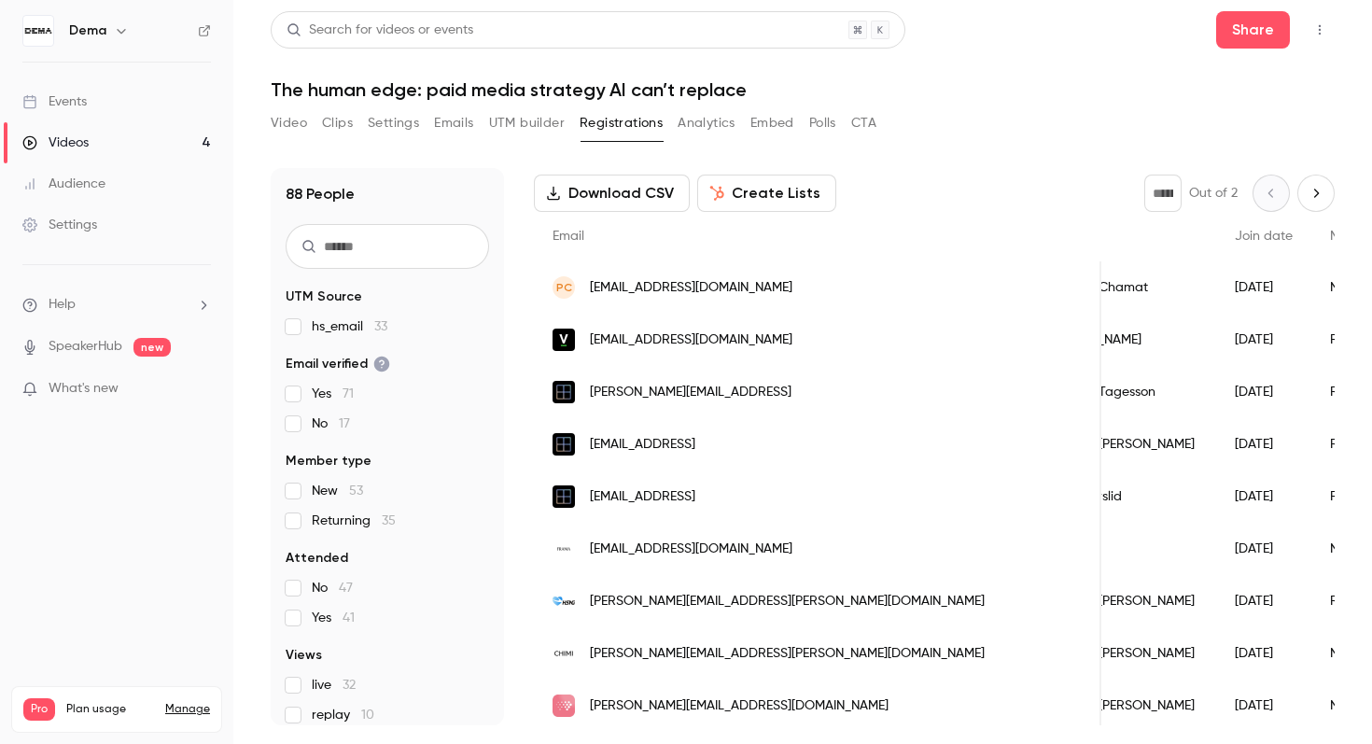
click at [1011, 61] on header "Search for videos or events Share The human edge: paid media strategy AI can’t …" at bounding box center [803, 56] width 1064 height 90
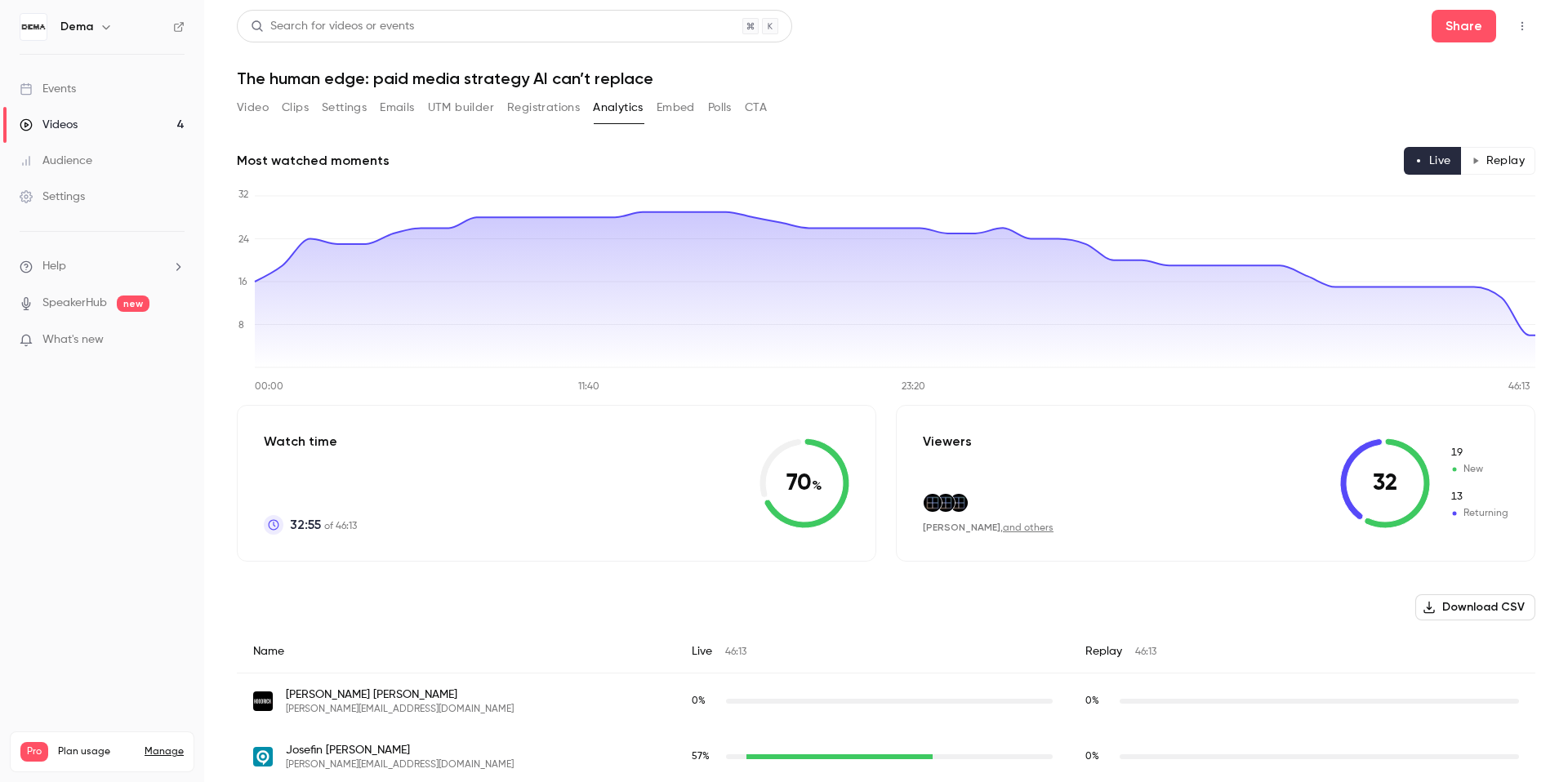
scroll to position [2035, 0]
